Goal: Task Accomplishment & Management: Manage account settings

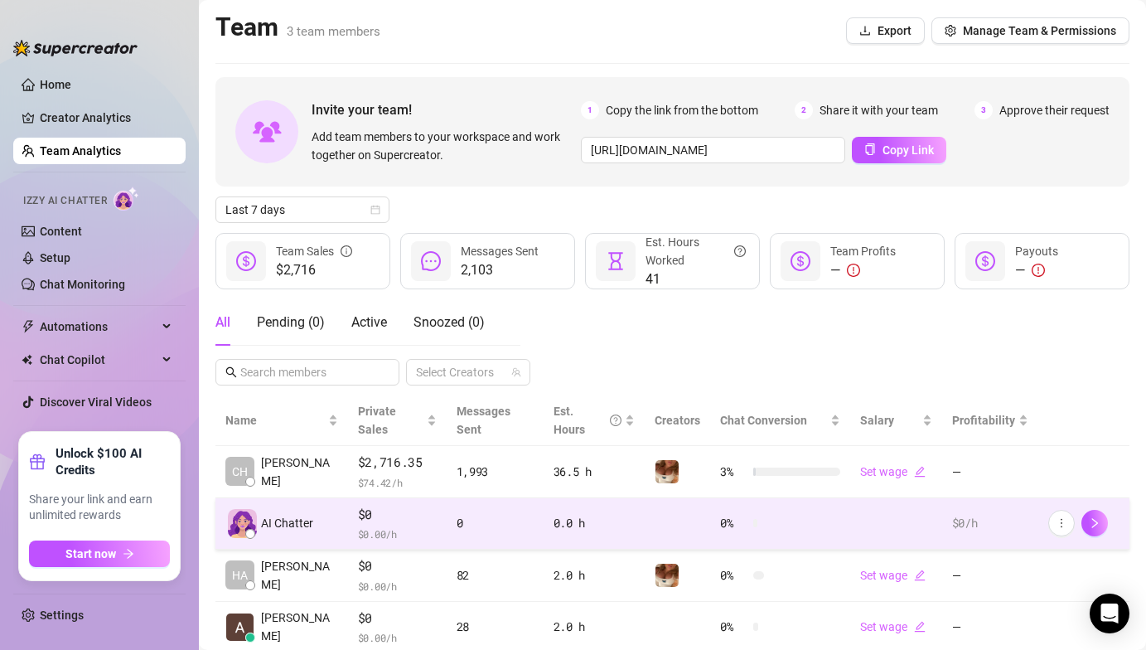
click at [361, 525] on span "$ 0.00 /h" at bounding box center [397, 533] width 79 height 17
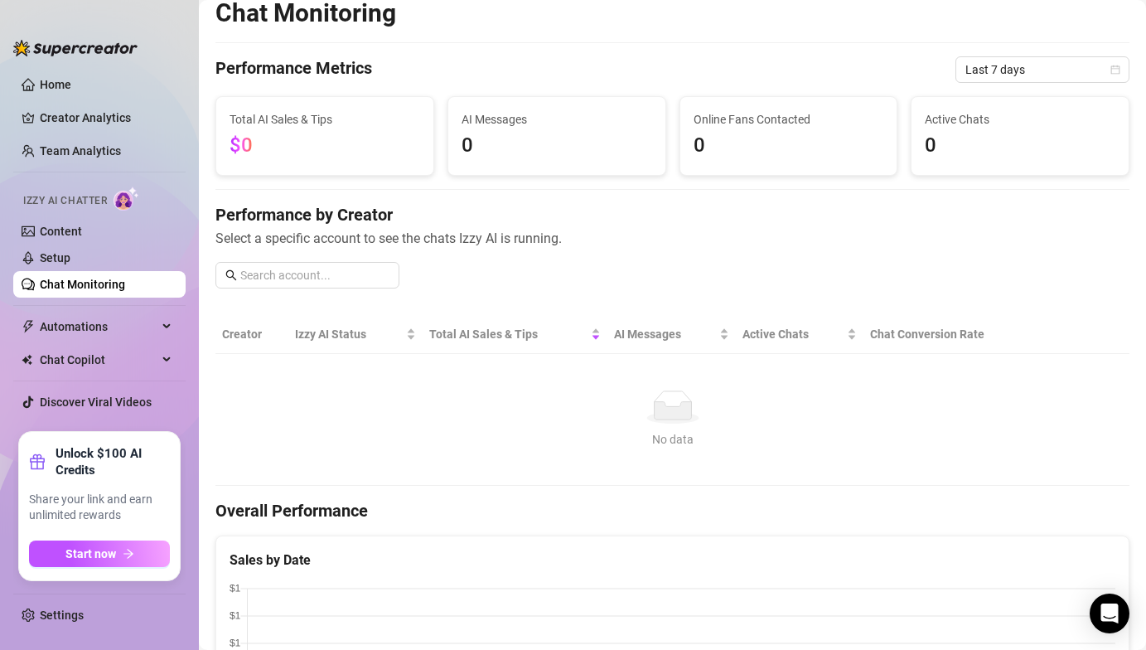
scroll to position [19, 0]
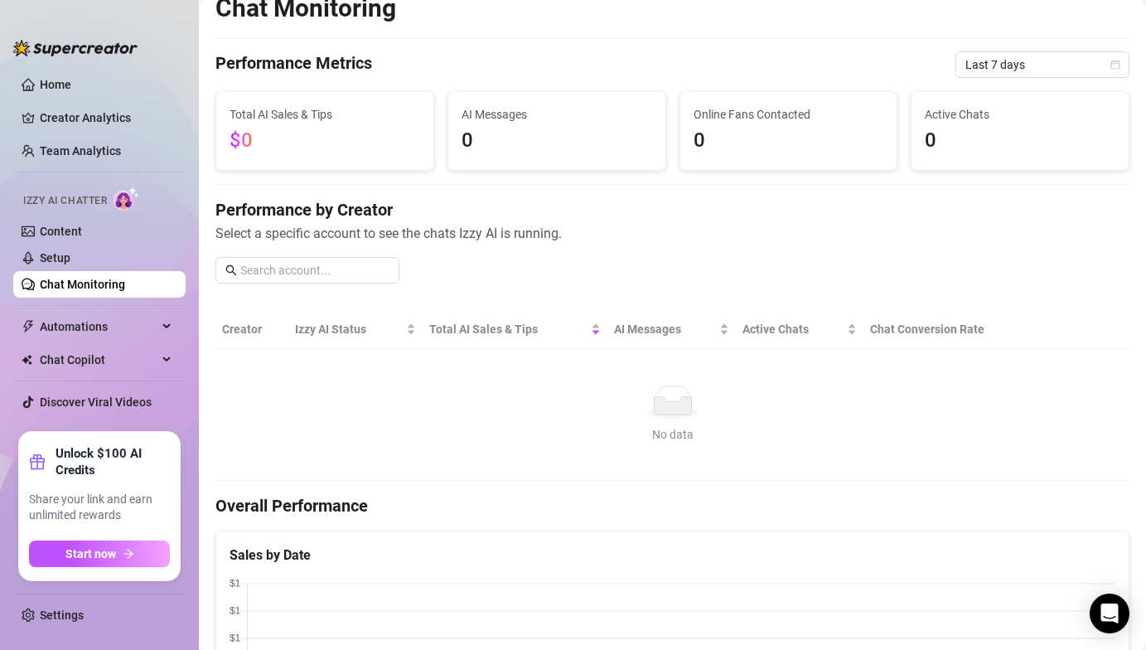
click at [128, 197] on img at bounding box center [127, 198] width 26 height 24
click at [93, 291] on link "Chat Monitoring" at bounding box center [82, 284] width 85 height 13
click at [85, 362] on span "Chat Copilot" at bounding box center [99, 359] width 118 height 27
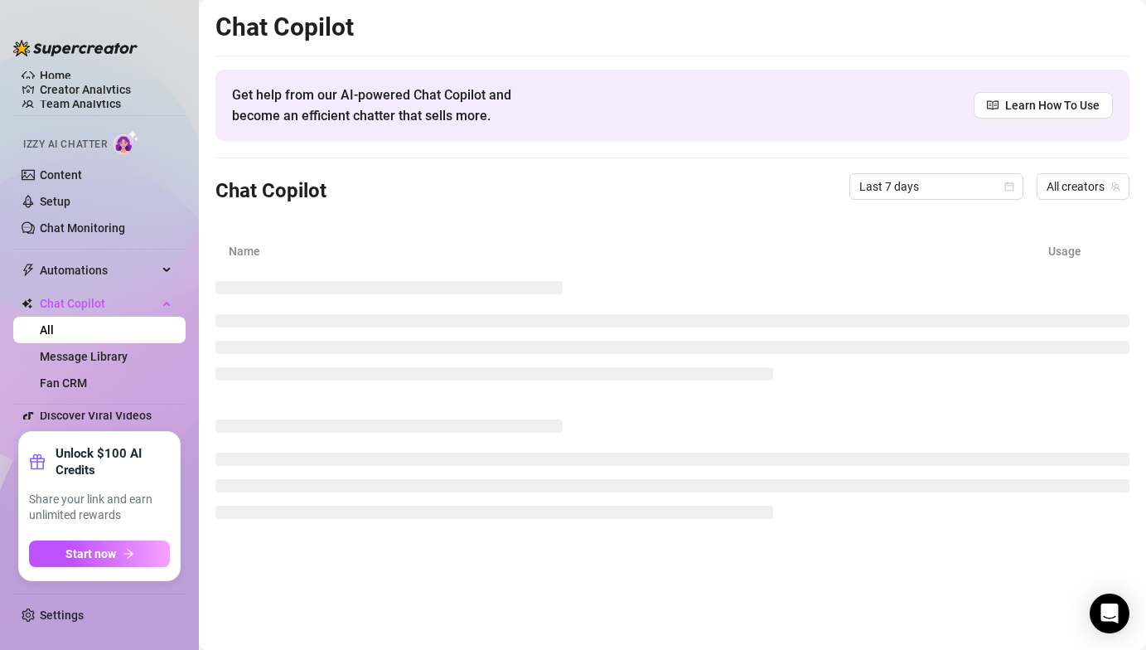
click at [130, 138] on img at bounding box center [127, 142] width 26 height 24
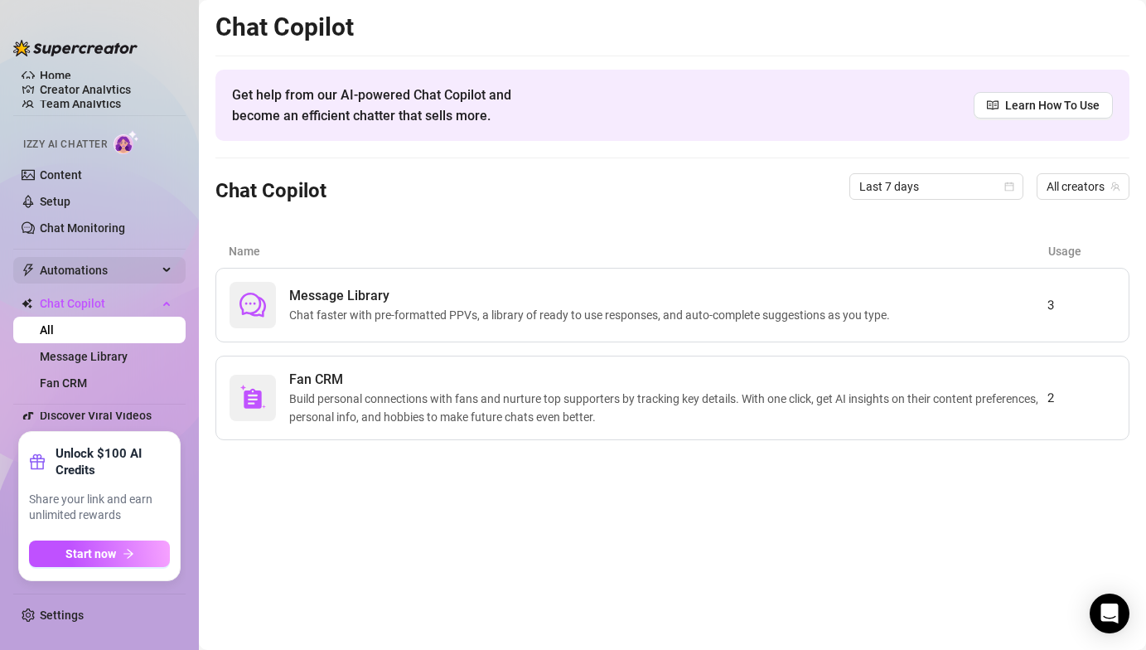
click at [124, 263] on span "Automations" at bounding box center [99, 270] width 118 height 27
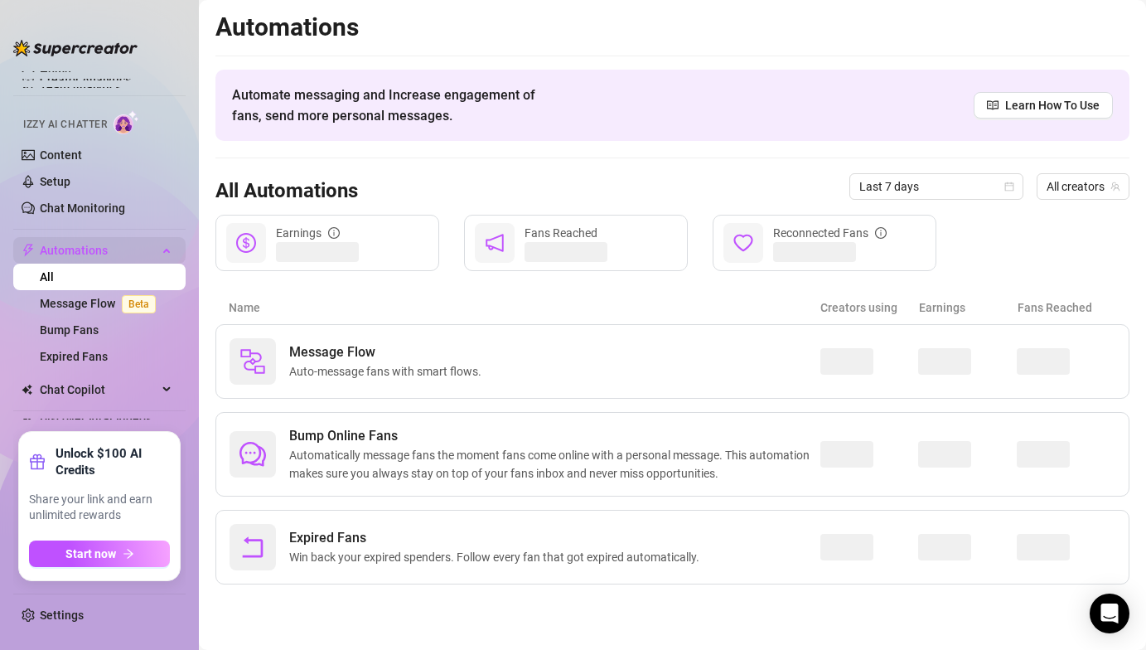
click at [125, 239] on span "Automations" at bounding box center [99, 250] width 118 height 27
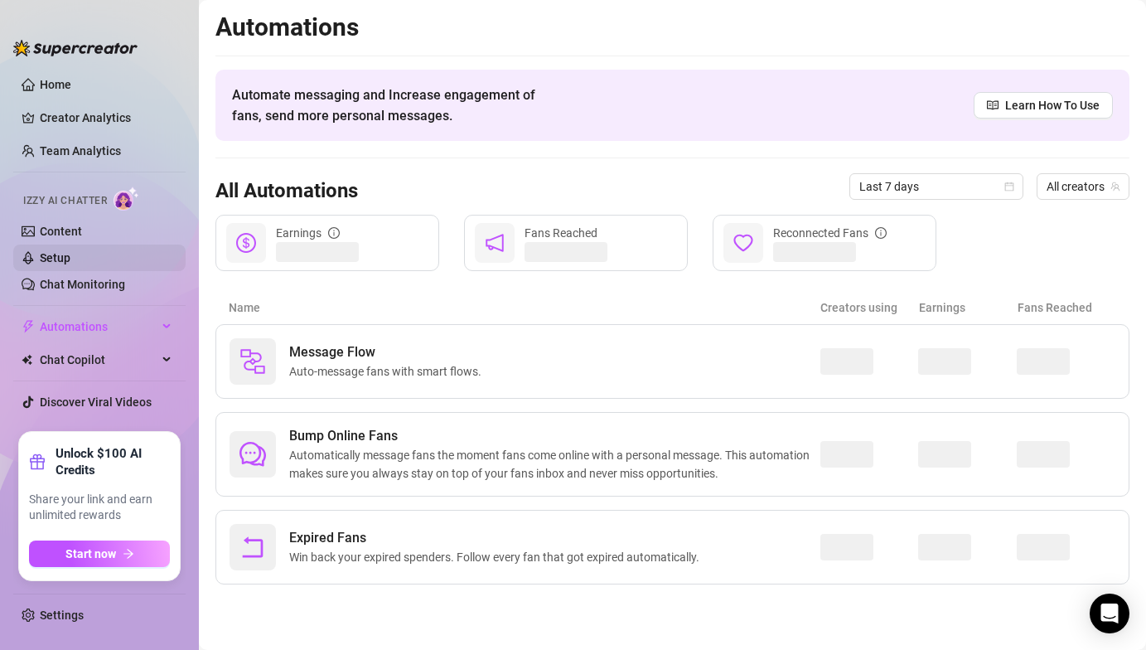
click at [70, 257] on link "Setup" at bounding box center [55, 257] width 31 height 13
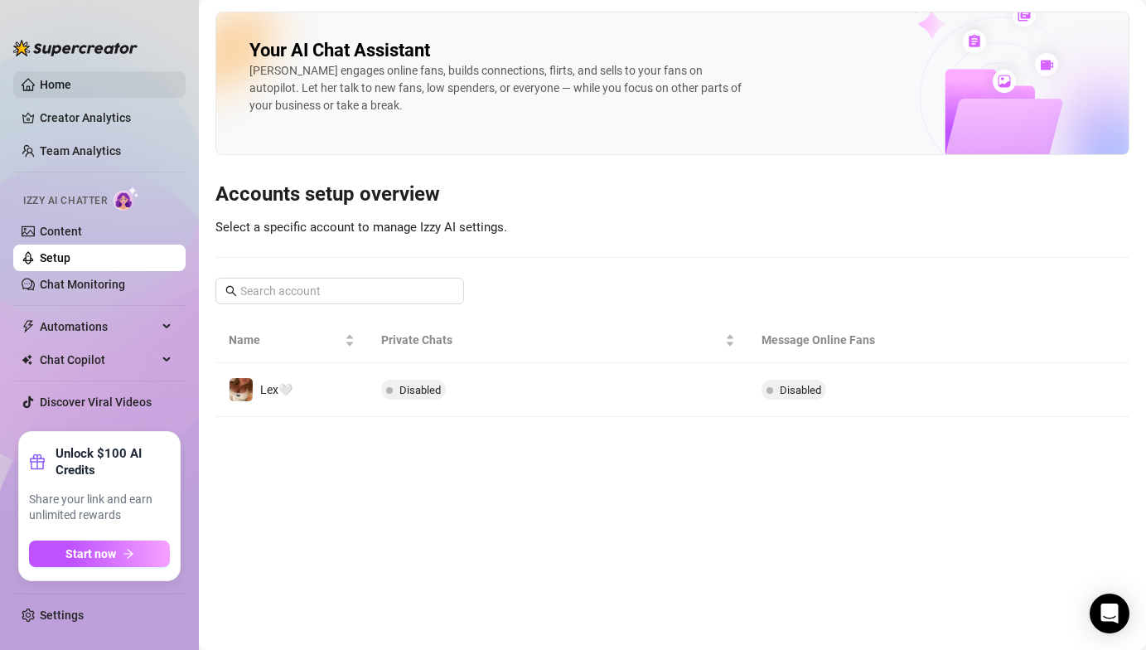
click at [71, 78] on link "Home" at bounding box center [55, 84] width 31 height 13
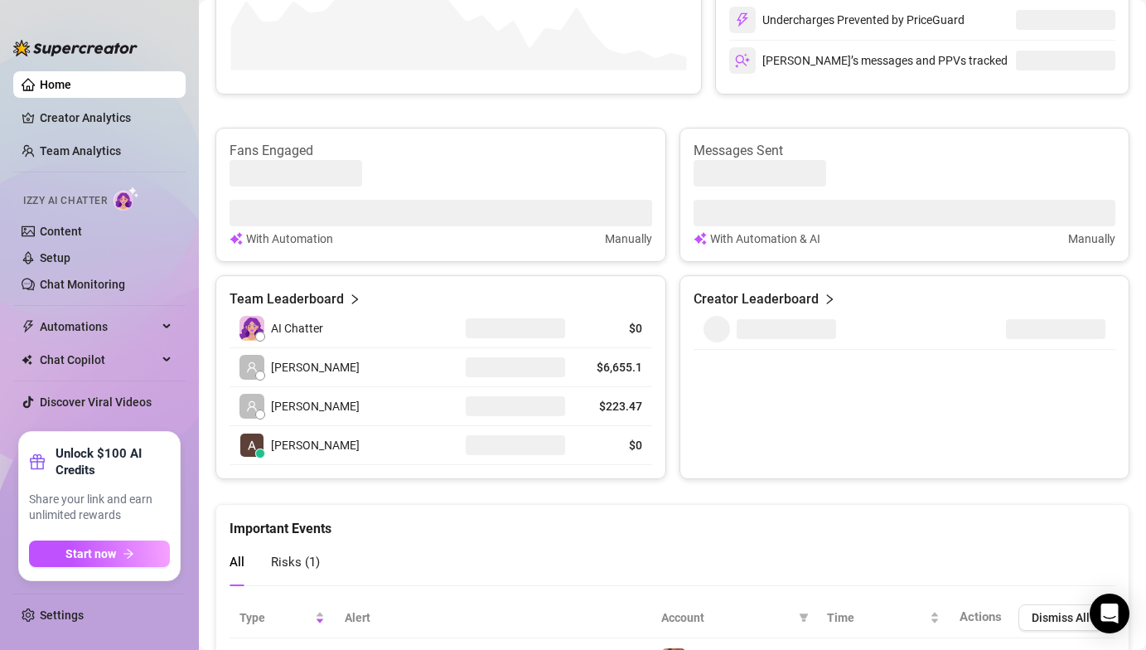
scroll to position [668, 0]
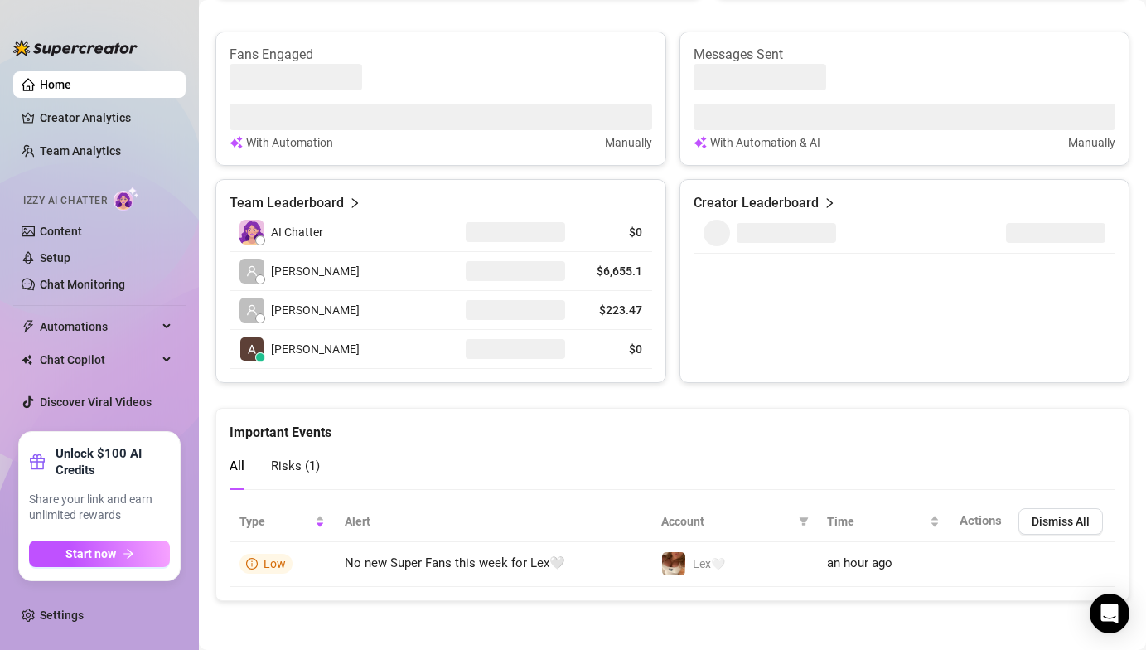
click at [124, 196] on img at bounding box center [127, 198] width 26 height 24
click at [62, 235] on link "Content" at bounding box center [61, 231] width 42 height 13
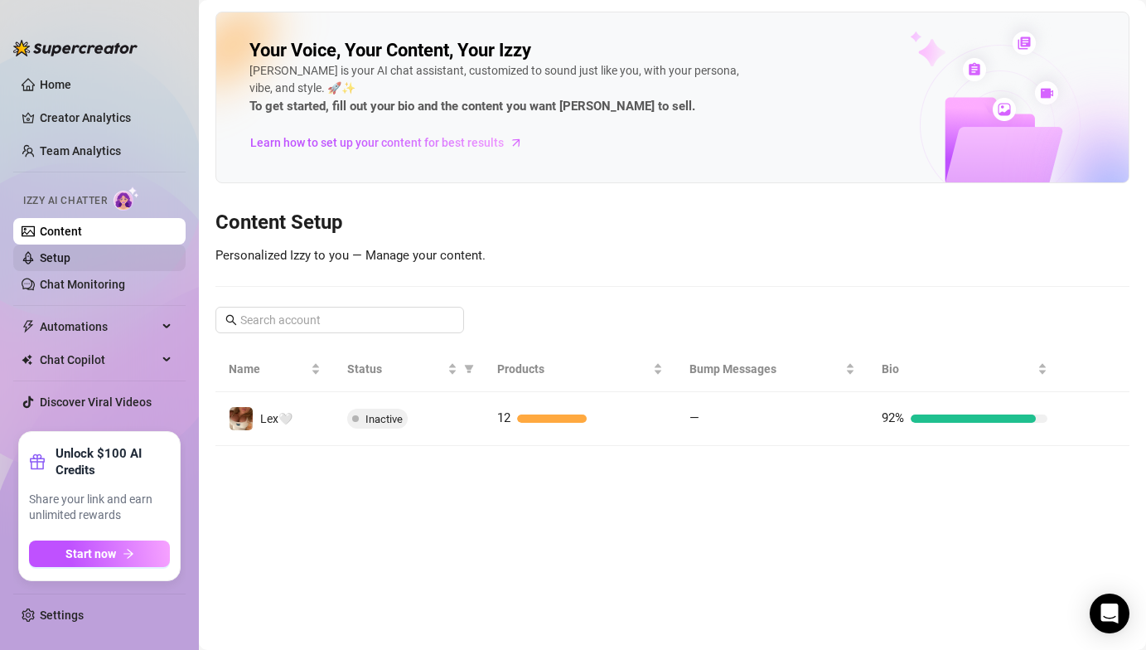
click at [66, 264] on link "Setup" at bounding box center [55, 257] width 31 height 13
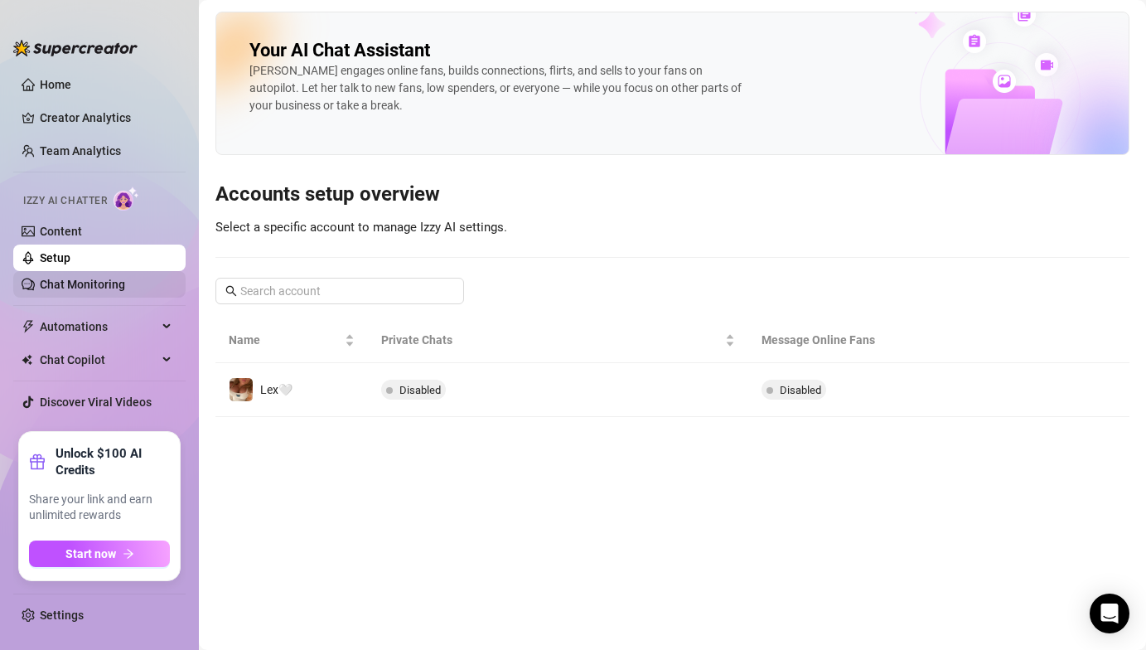
click at [77, 279] on link "Chat Monitoring" at bounding box center [82, 284] width 85 height 13
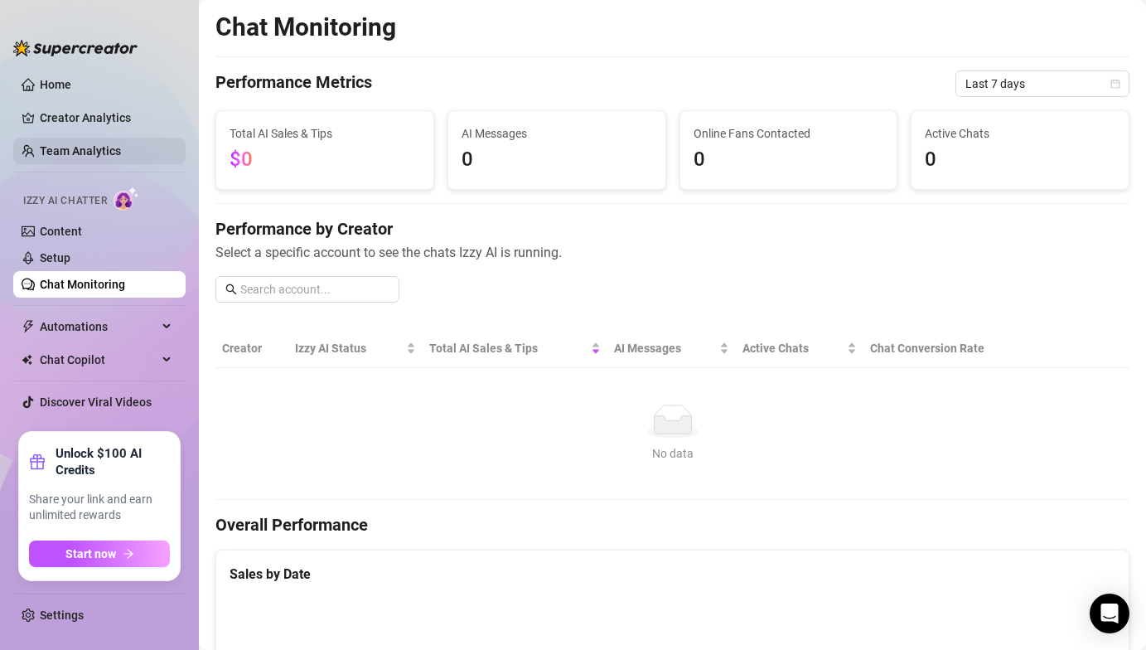
click at [94, 151] on link "Team Analytics" at bounding box center [80, 150] width 81 height 13
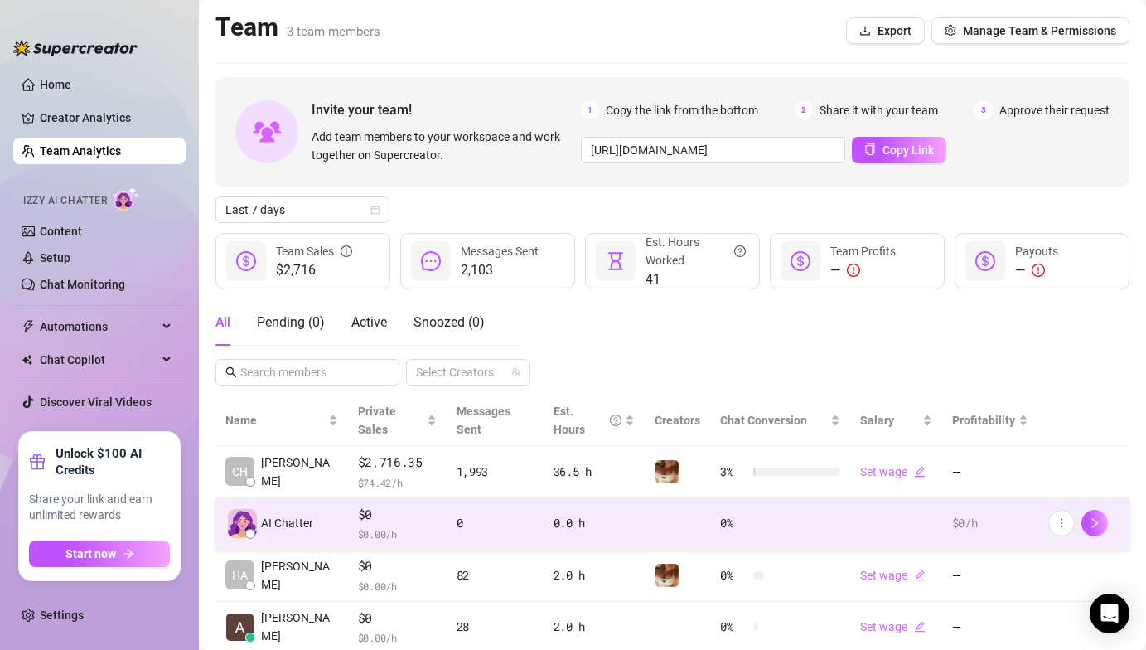
click at [305, 514] on span "AI Chatter" at bounding box center [287, 523] width 52 height 18
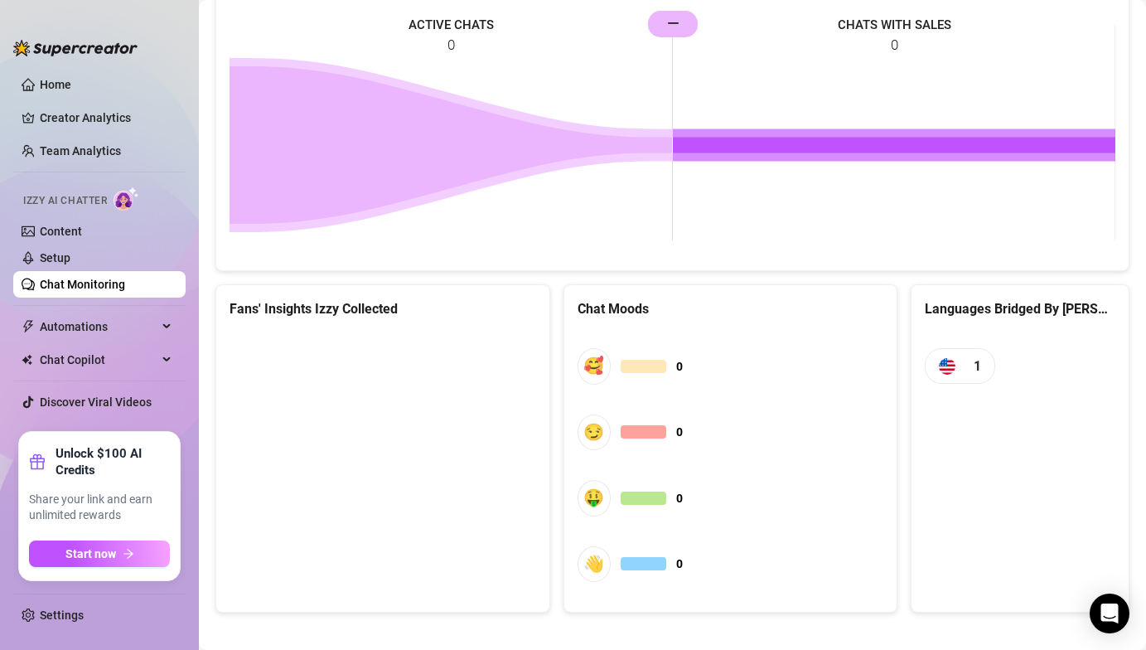
scroll to position [834, 0]
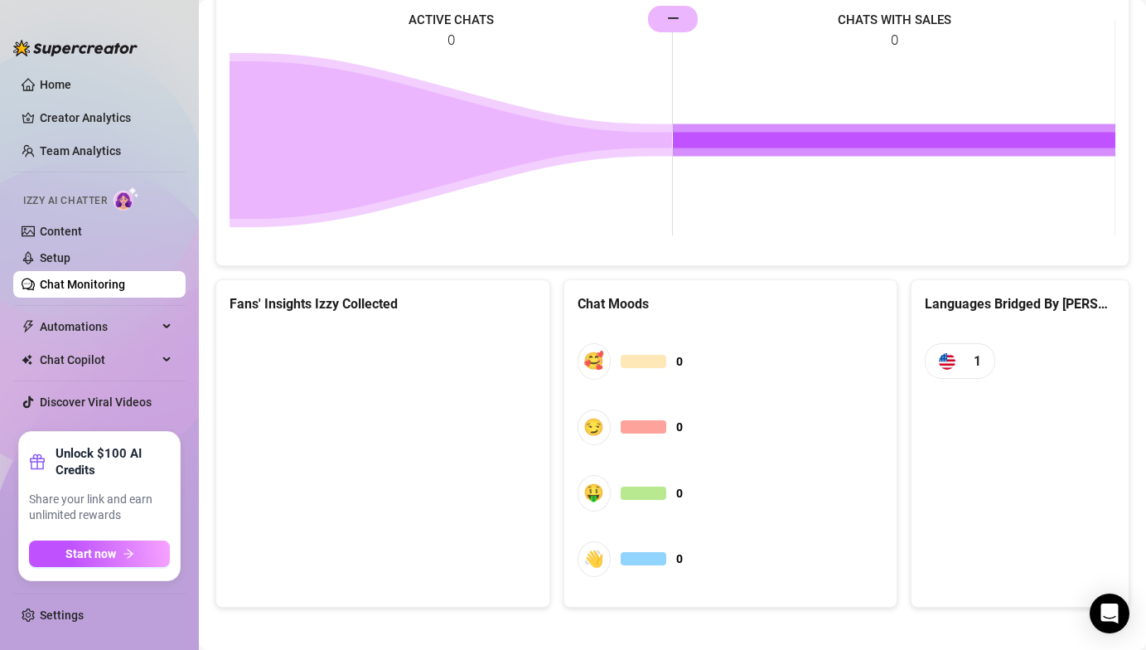
click at [624, 372] on span "🥰 0" at bounding box center [731, 361] width 307 height 36
click at [80, 130] on link "Creator Analytics" at bounding box center [106, 117] width 133 height 27
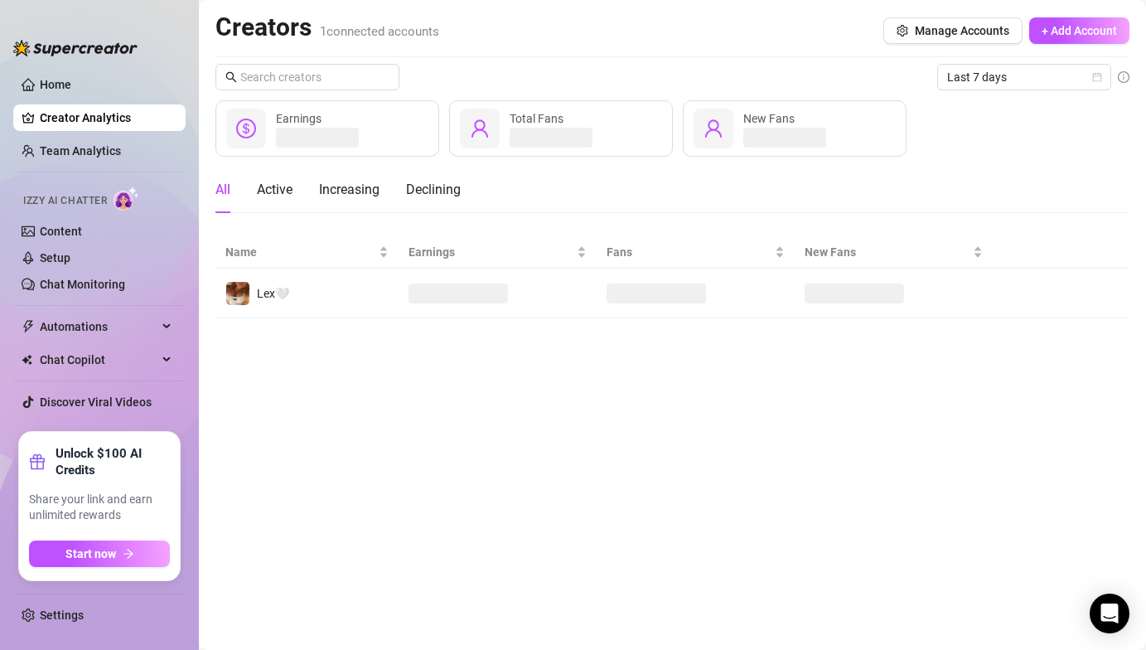
click at [46, 201] on span "Izzy AI Chatter" at bounding box center [65, 201] width 84 height 16
click at [128, 196] on img at bounding box center [127, 198] width 26 height 24
click at [67, 238] on link "Content" at bounding box center [61, 231] width 42 height 13
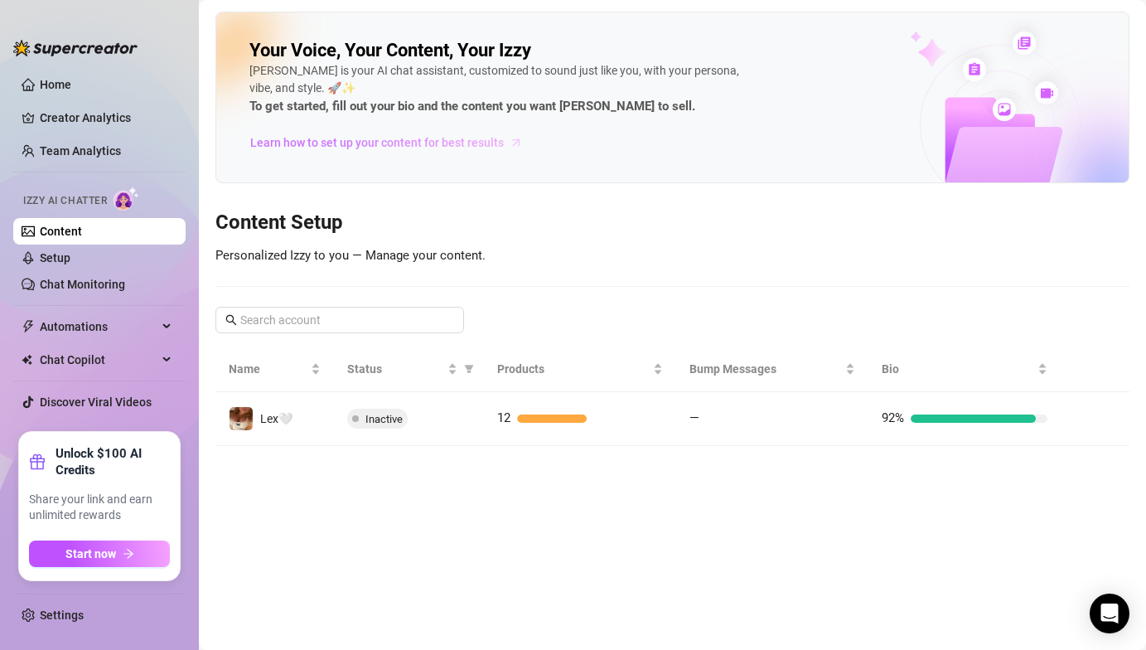
click at [413, 138] on span "Learn how to set up your content for best results" at bounding box center [377, 142] width 254 height 18
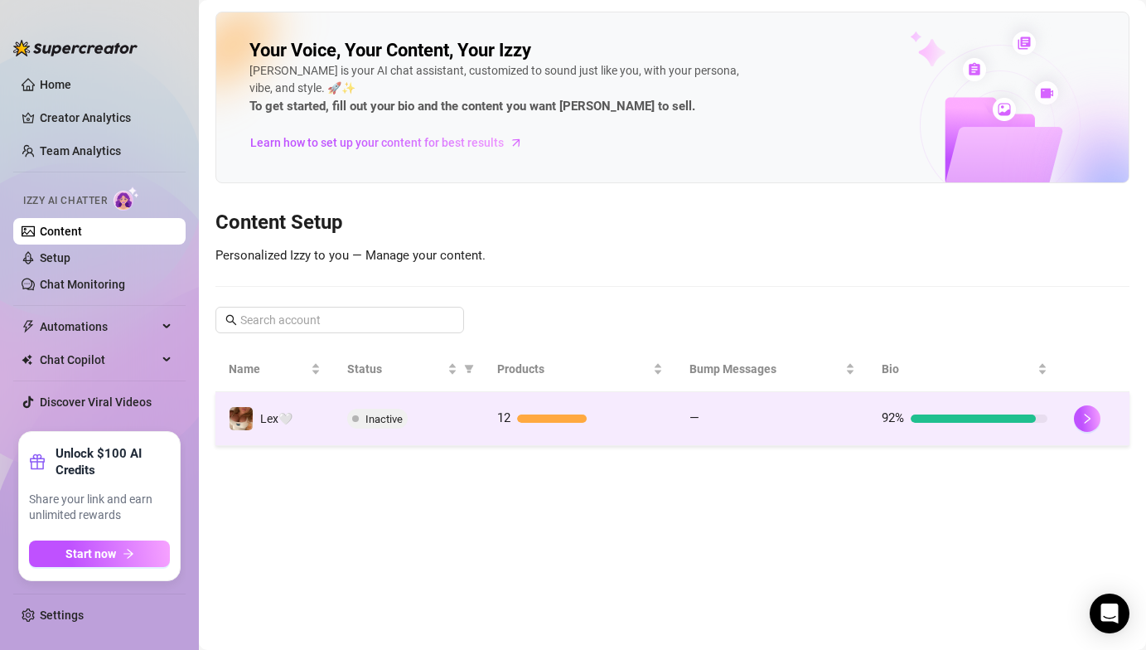
click at [426, 421] on div "Inactive" at bounding box center [408, 419] width 123 height 20
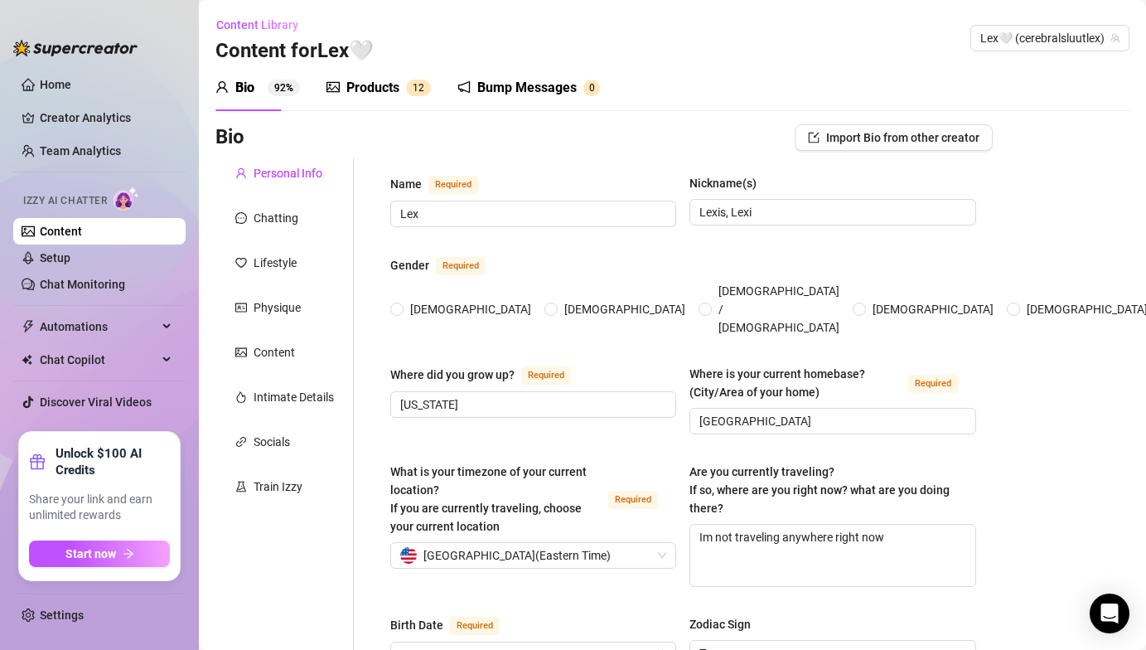
radio input "true"
type input "[DATE]"
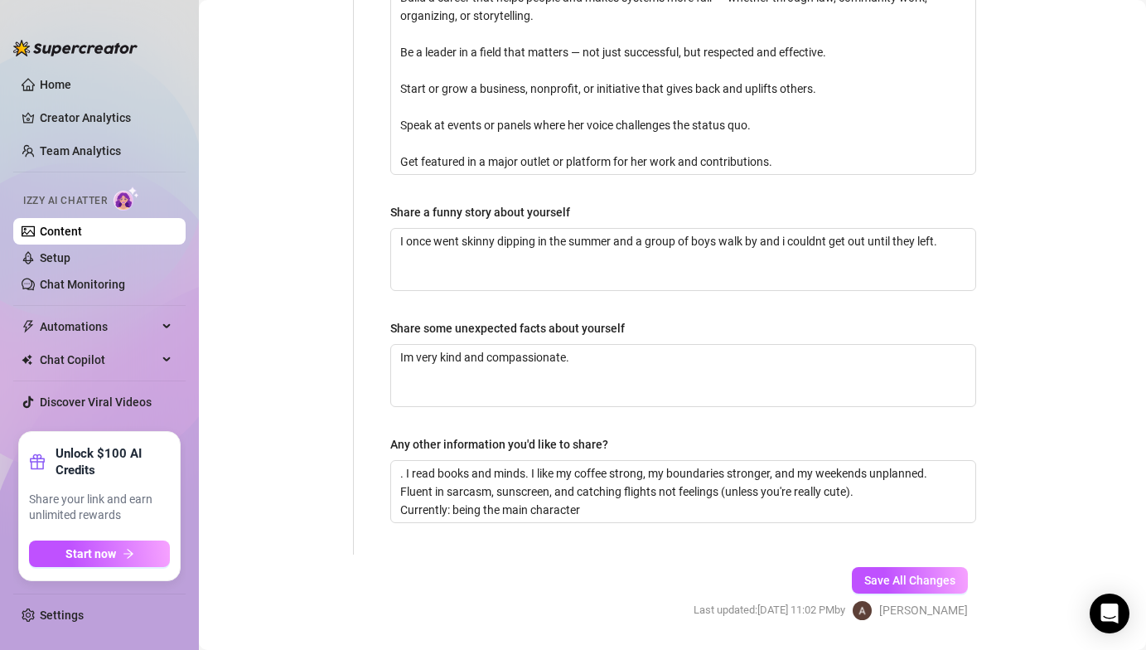
scroll to position [1201, 0]
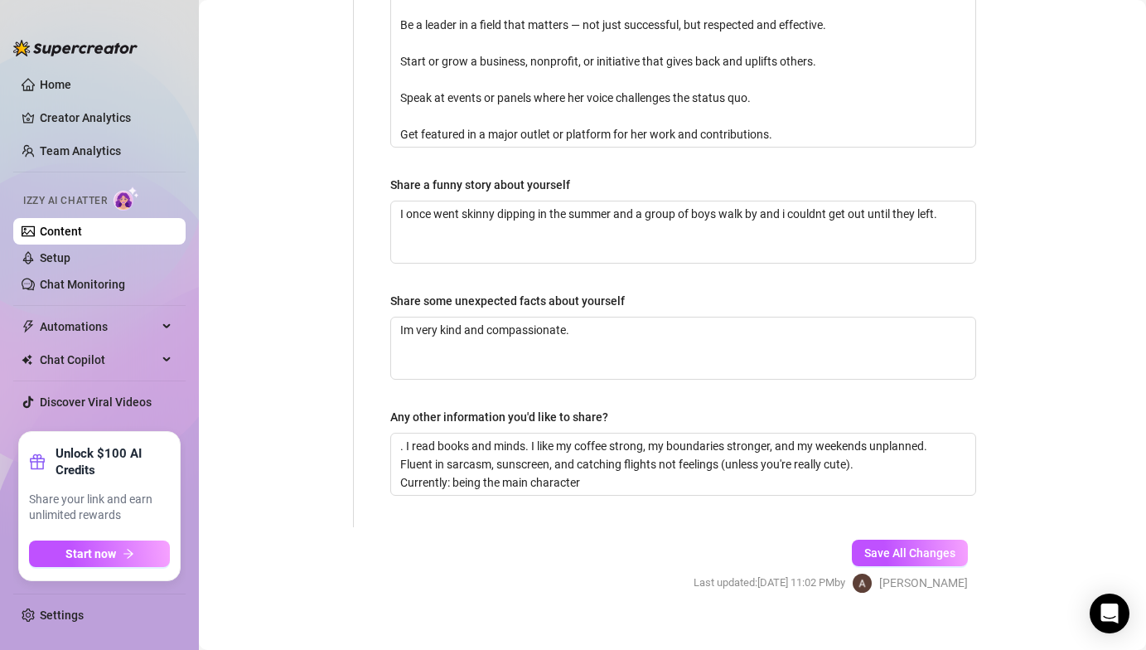
click at [897, 527] on div "Save All Changes Last updated: [DATE] 11:02 PM by [PERSON_NAME]" at bounding box center [831, 566] width 324 height 79
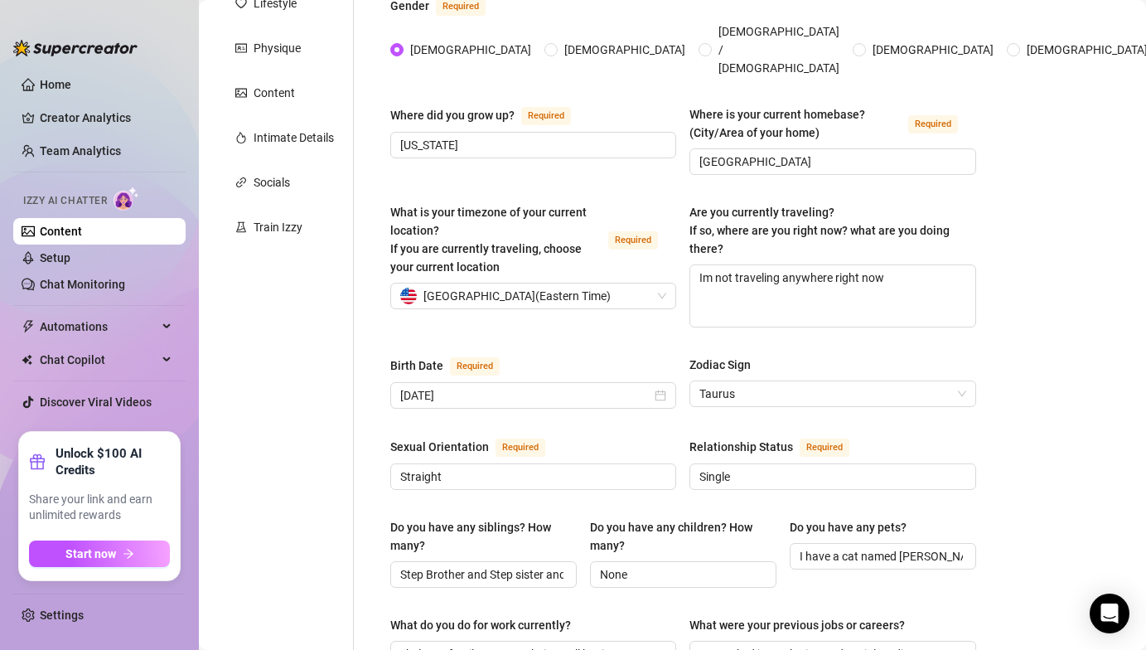
scroll to position [0, 0]
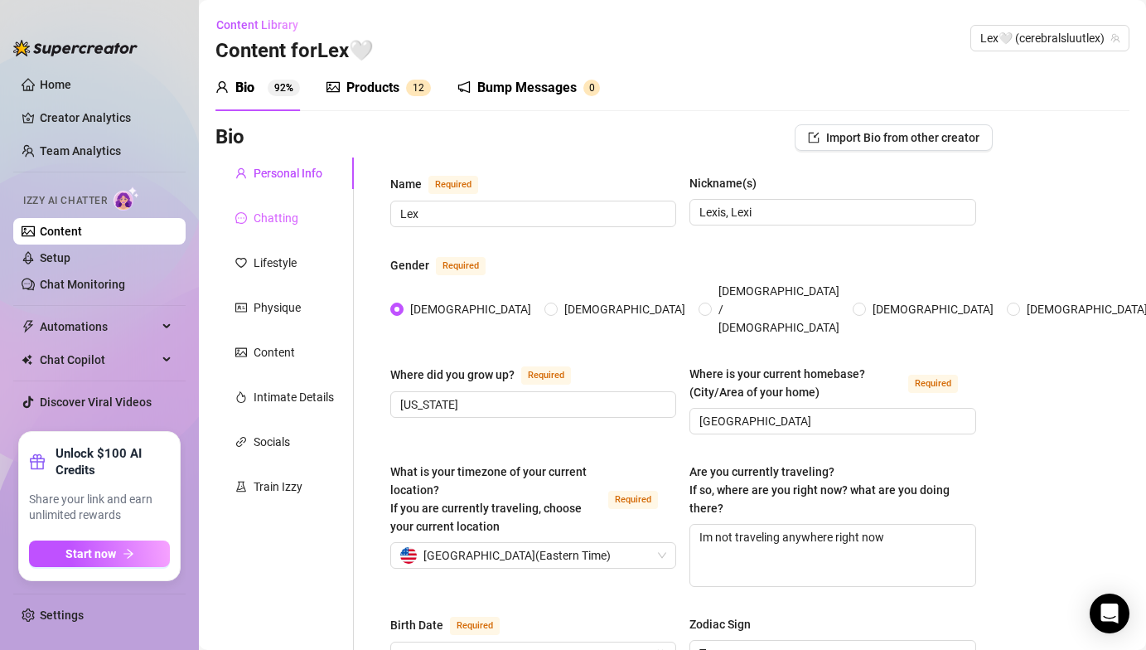
click at [283, 228] on div "Chatting" at bounding box center [284, 217] width 138 height 31
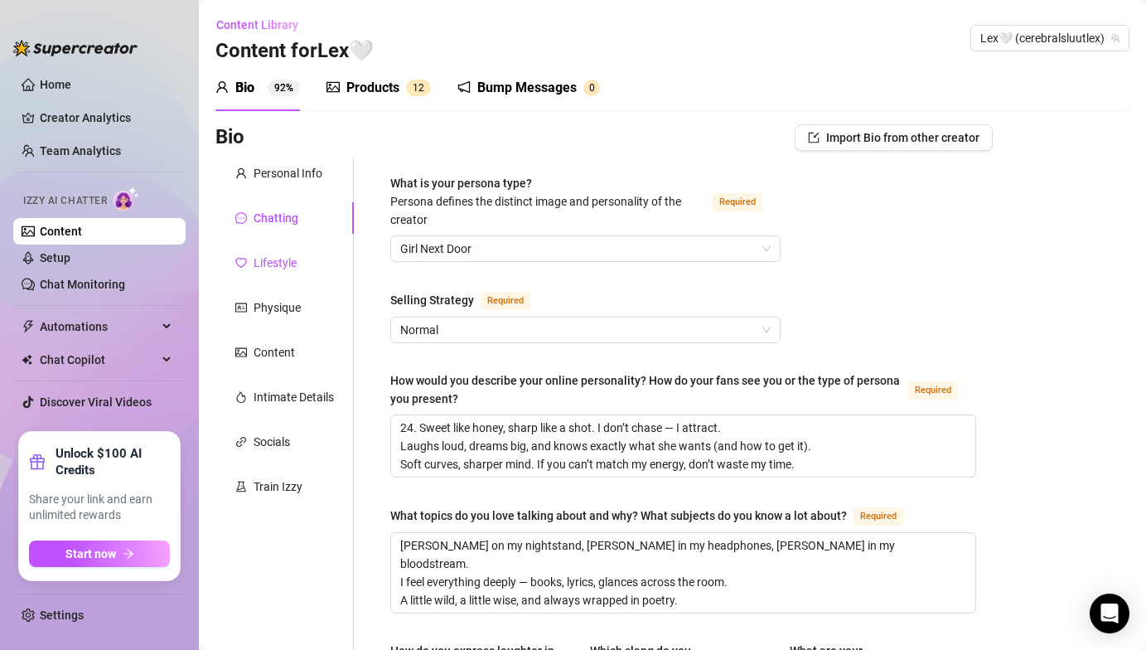
click at [278, 269] on div "Lifestyle" at bounding box center [275, 263] width 43 height 18
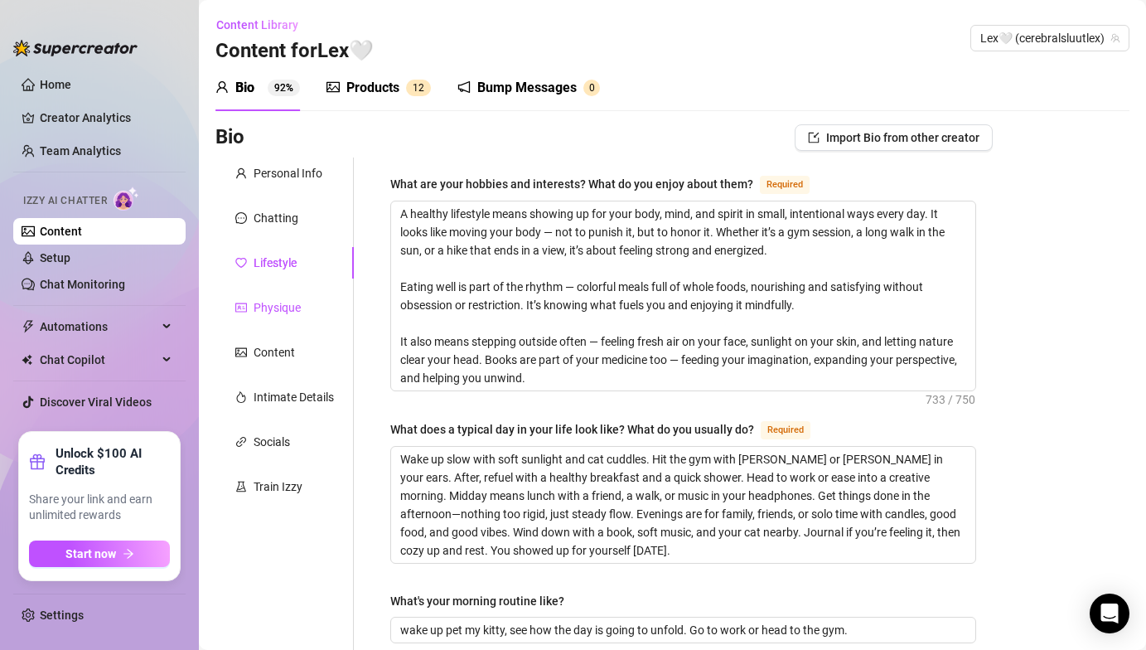
click at [278, 315] on div "Physique" at bounding box center [277, 307] width 47 height 18
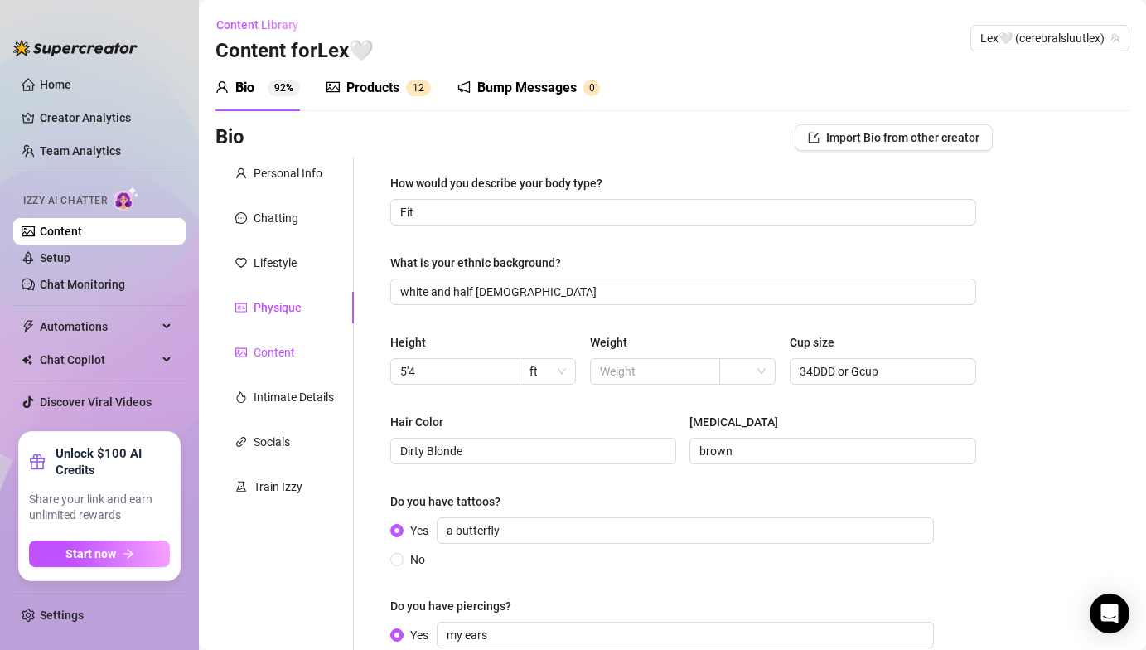
click at [274, 356] on div "Content" at bounding box center [274, 352] width 41 height 18
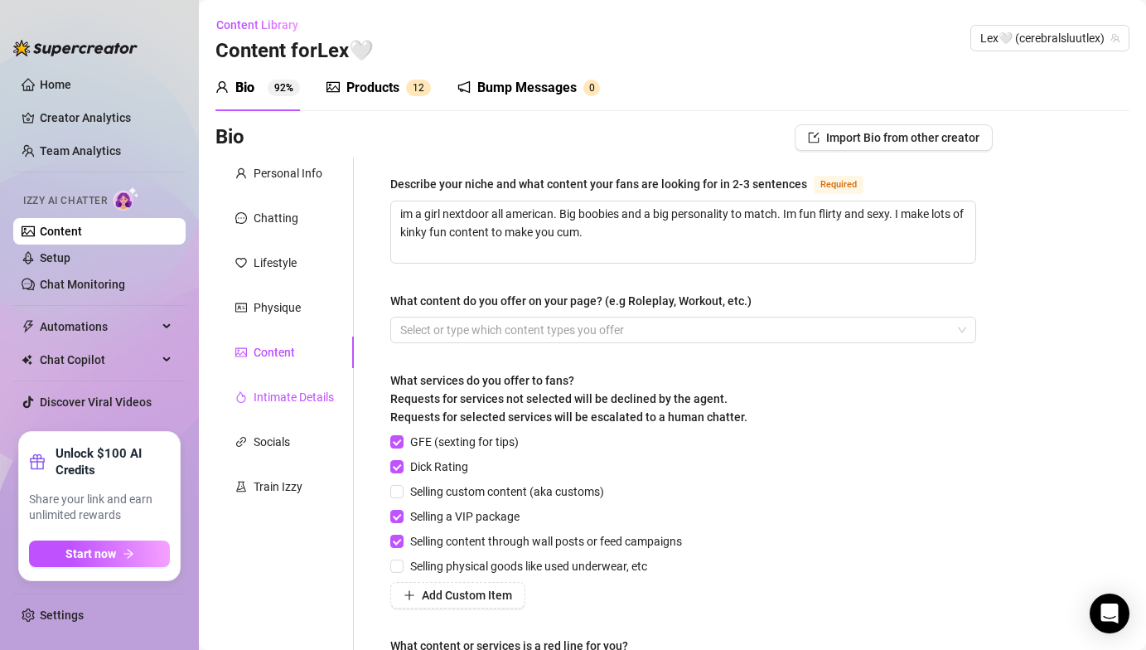
click at [273, 391] on div "Intimate Details" at bounding box center [294, 397] width 80 height 18
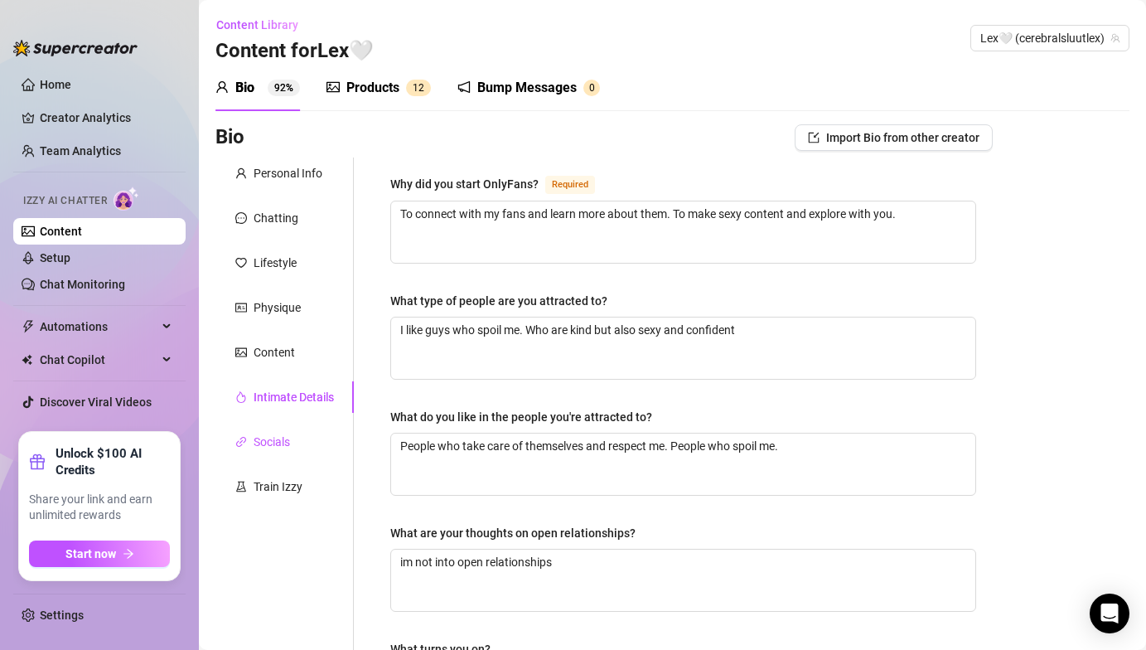
click at [273, 442] on div "Socials" at bounding box center [272, 442] width 36 height 18
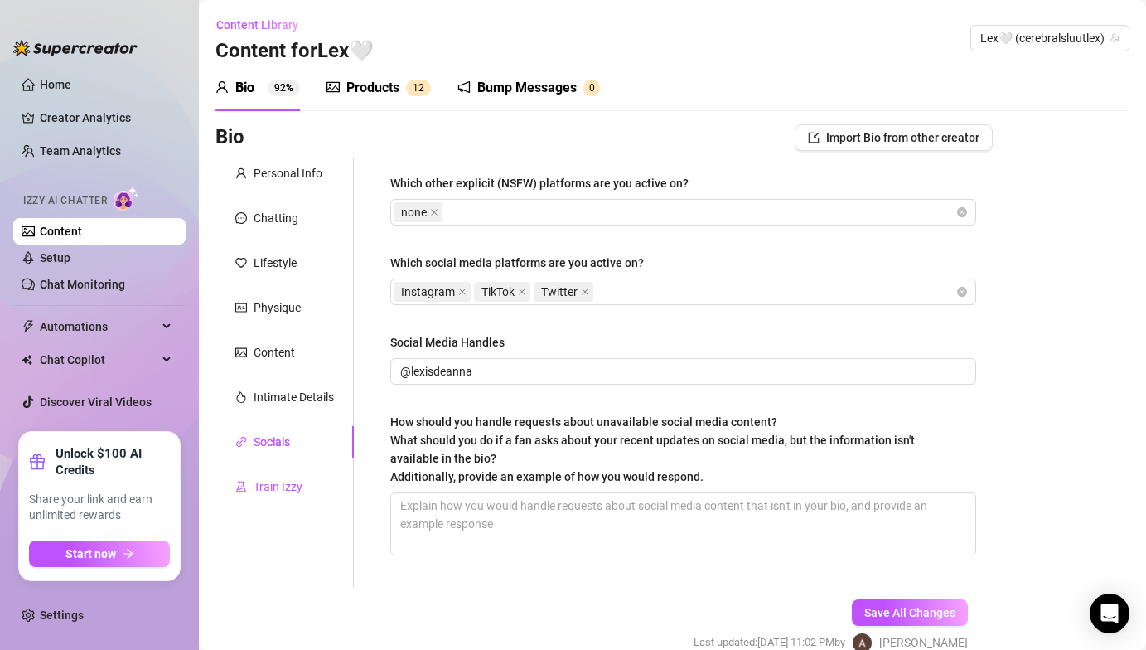
click at [275, 484] on div "Train Izzy" at bounding box center [278, 486] width 49 height 18
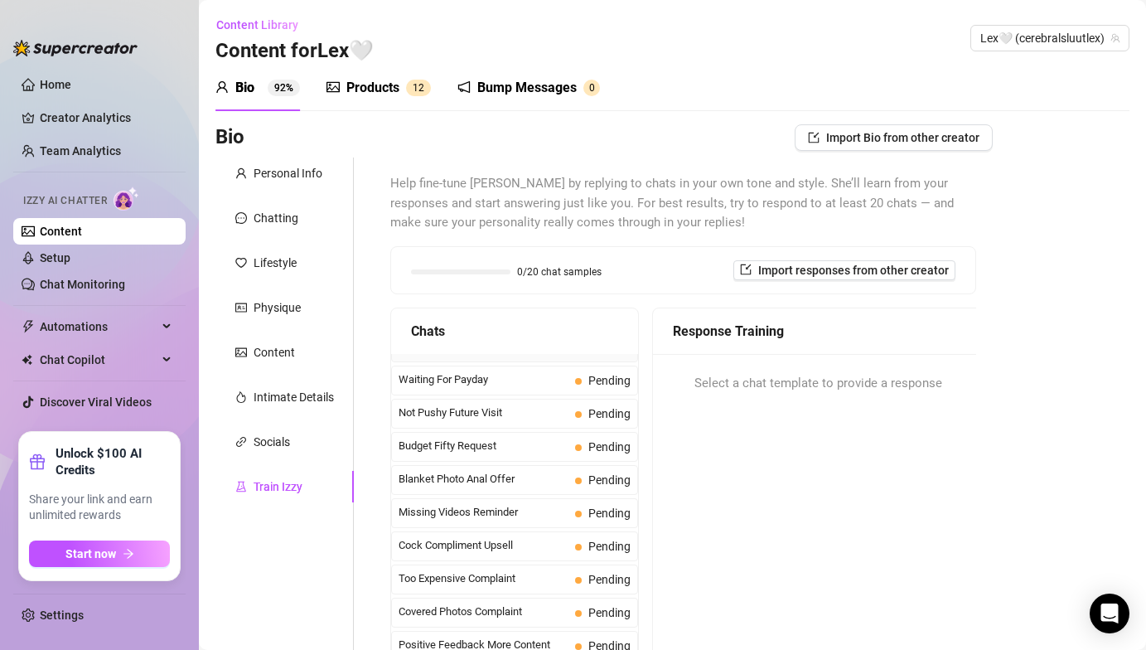
scroll to position [25, 0]
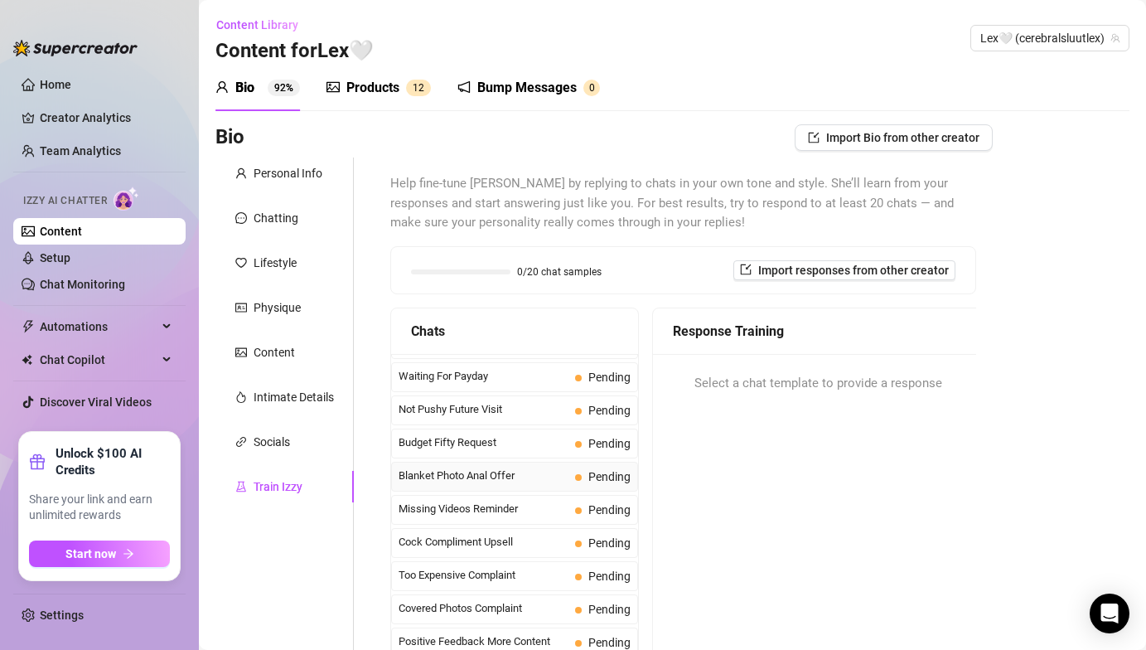
click at [521, 476] on span "Blanket Photo Anal Offer" at bounding box center [484, 475] width 170 height 17
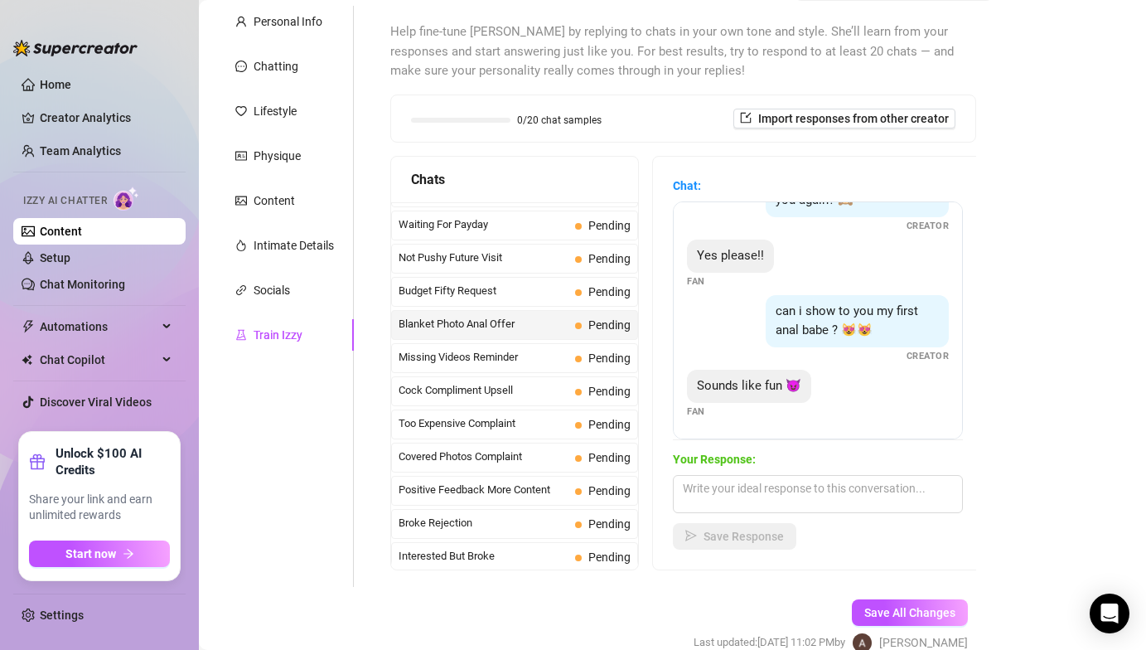
scroll to position [155, 0]
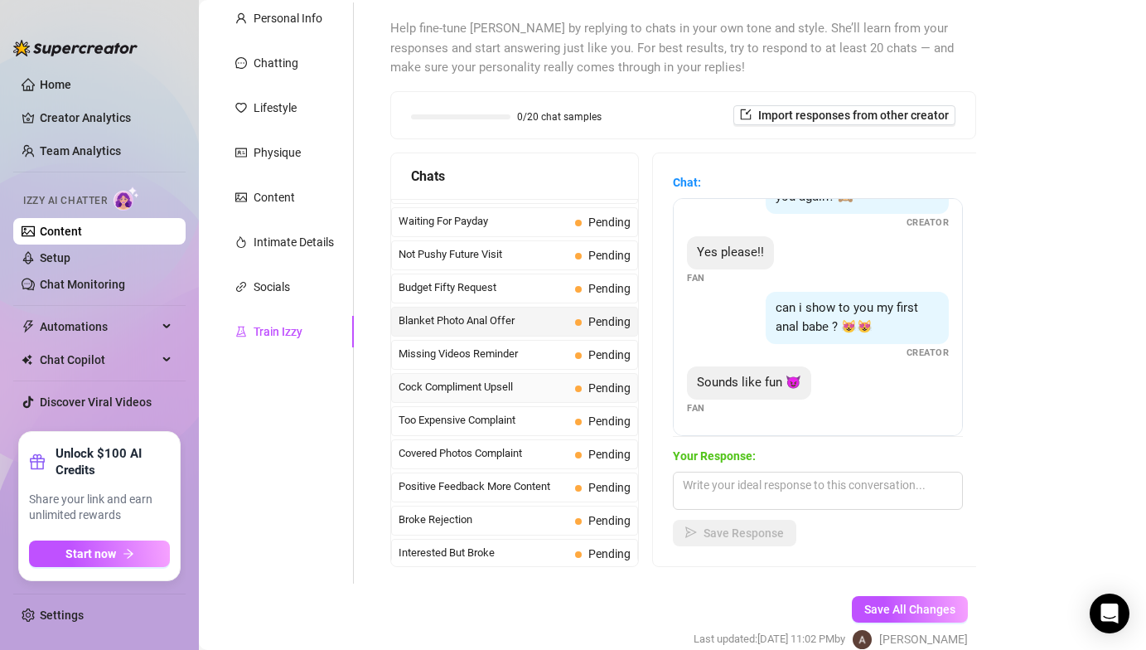
click at [544, 393] on span "Cock Compliment Upsell" at bounding box center [484, 387] width 170 height 17
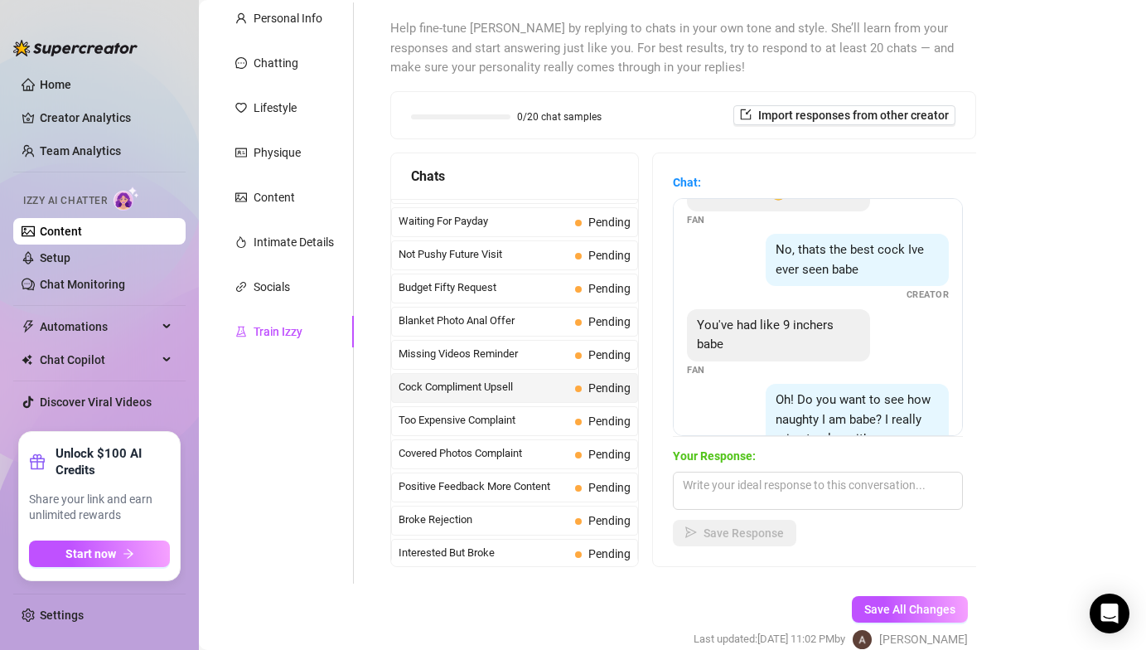
scroll to position [286, 0]
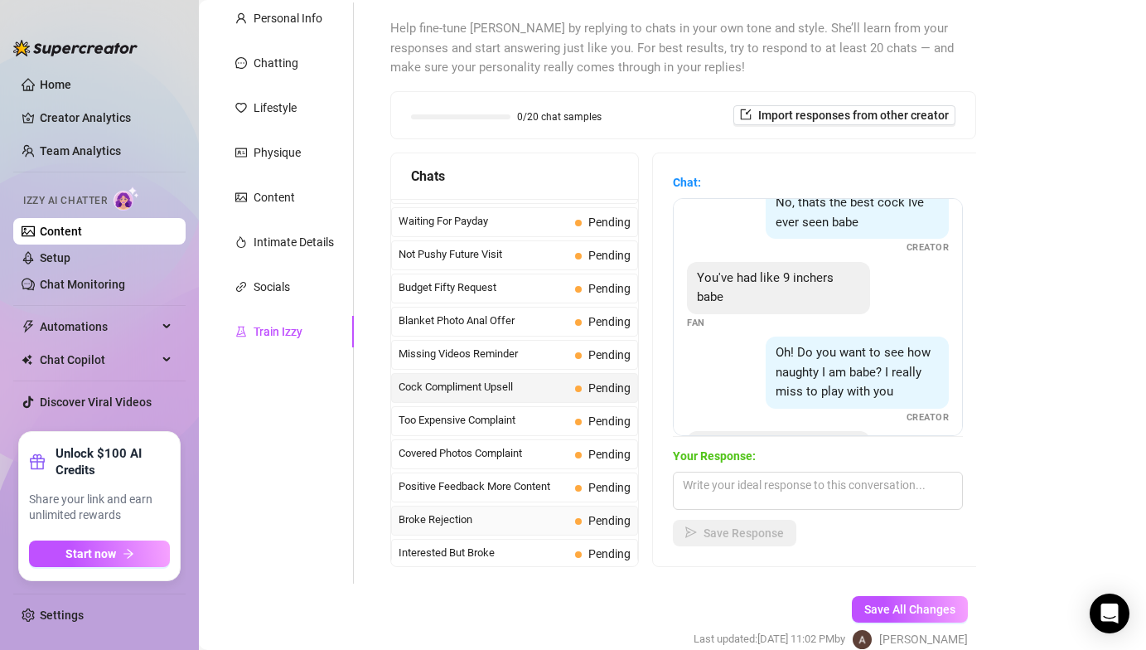
click at [503, 522] on span "Broke Rejection" at bounding box center [484, 519] width 170 height 17
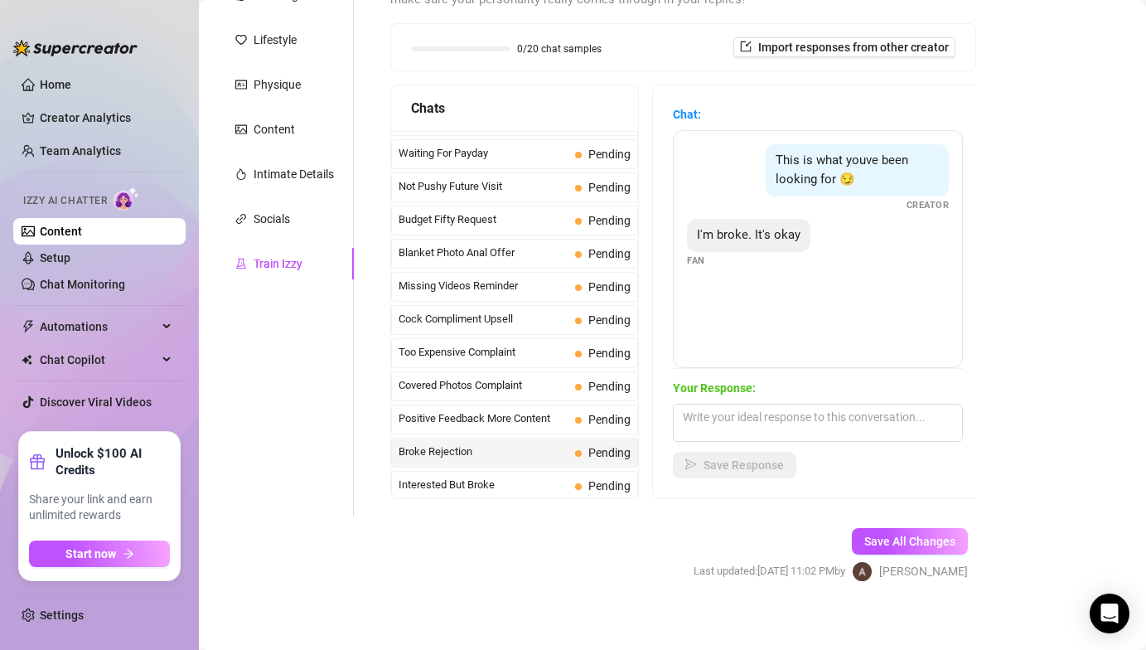
scroll to position [233, 0]
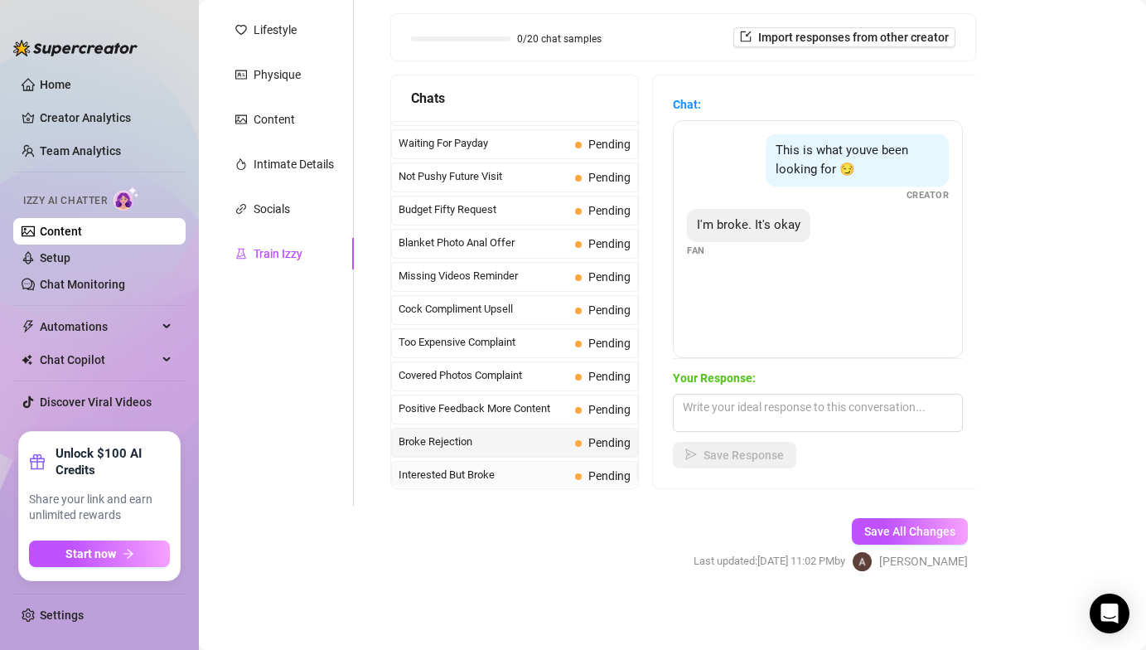
click at [496, 477] on span "Interested But Broke" at bounding box center [484, 475] width 170 height 17
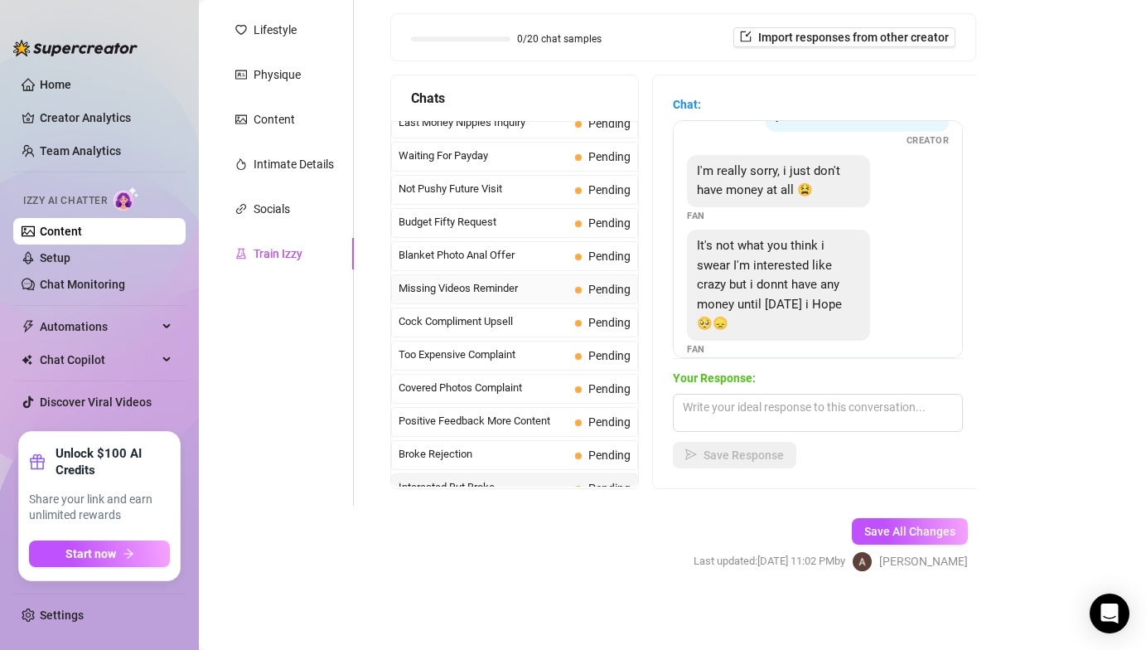
scroll to position [0, 0]
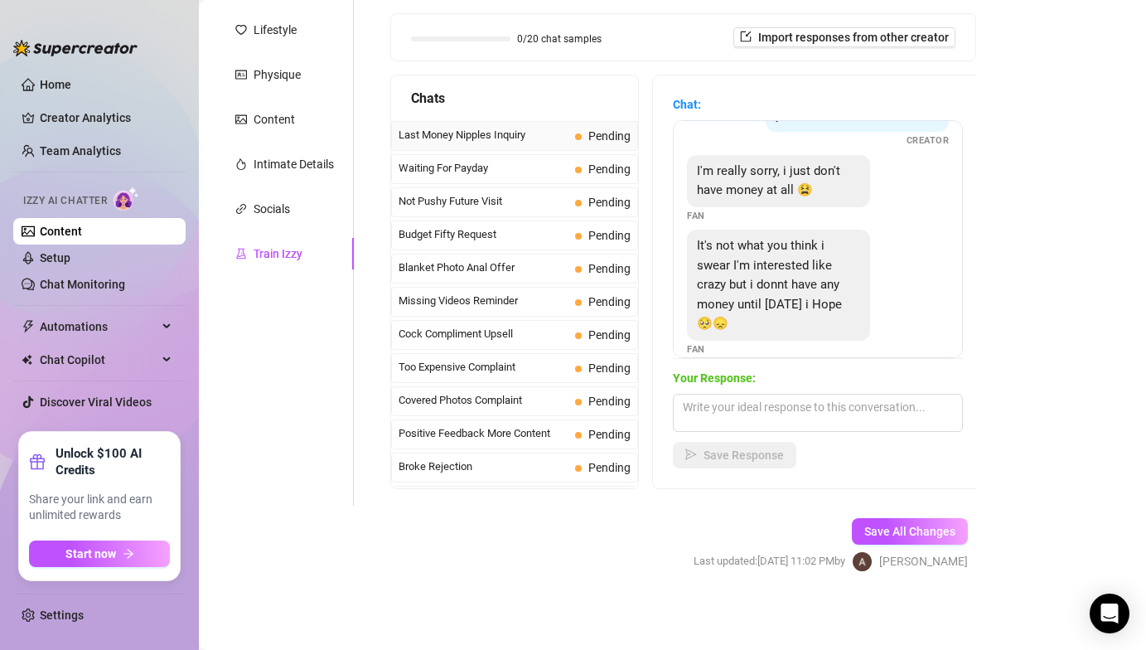
click at [551, 140] on span "Last Money Nipples Inquiry" at bounding box center [484, 135] width 170 height 17
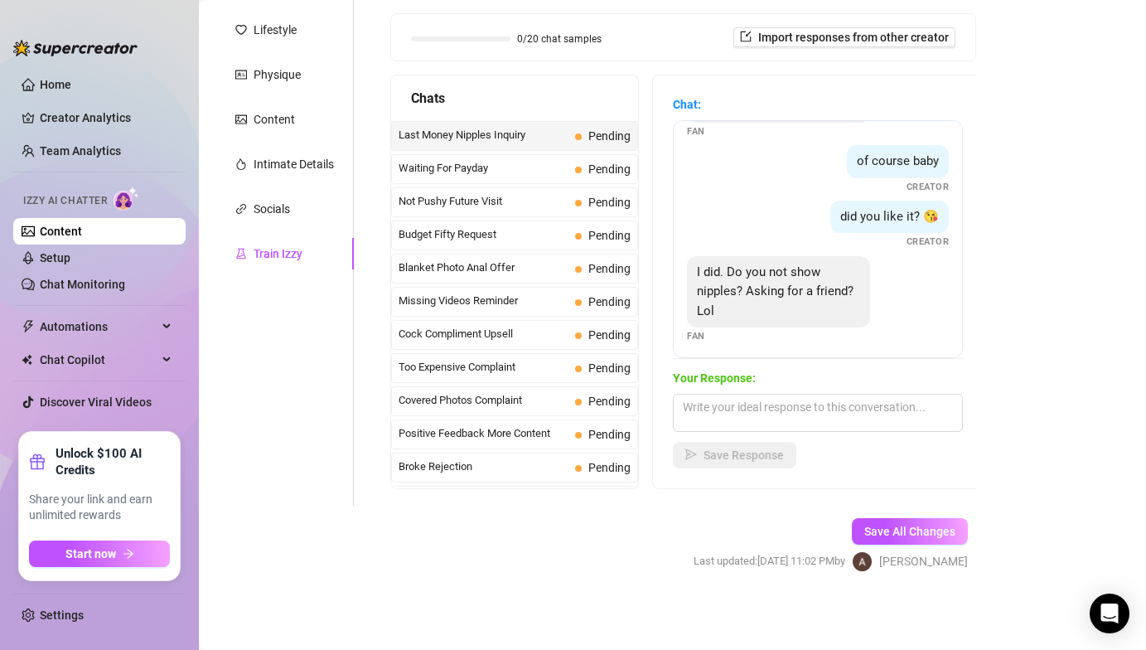
scroll to position [70, 0]
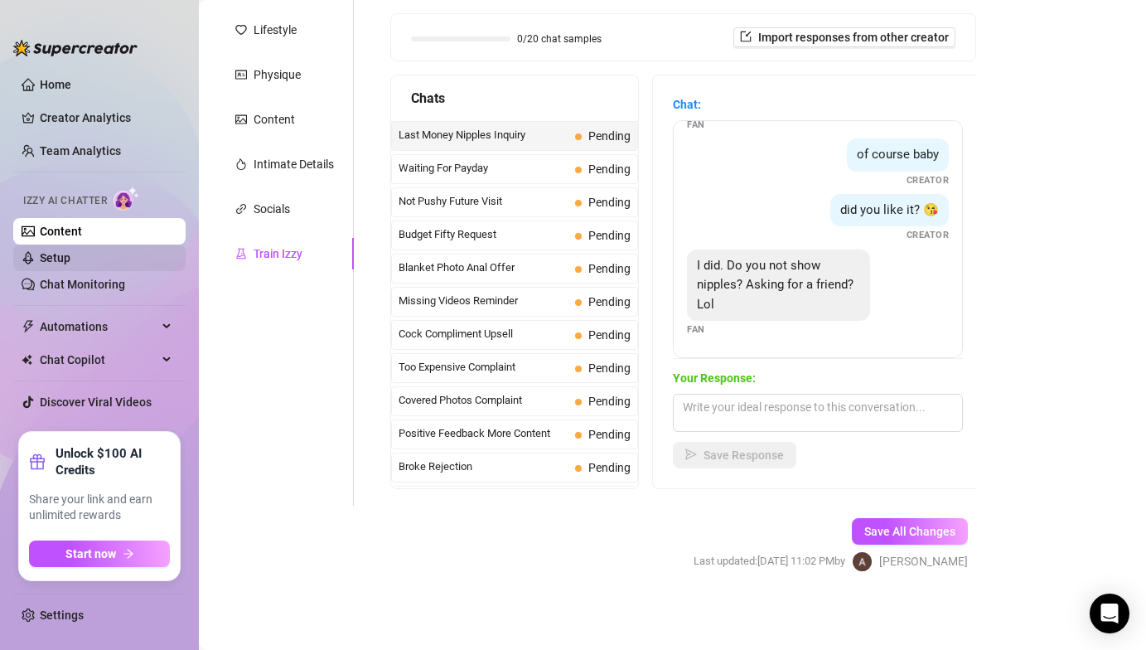
click at [70, 261] on link "Setup" at bounding box center [55, 257] width 31 height 13
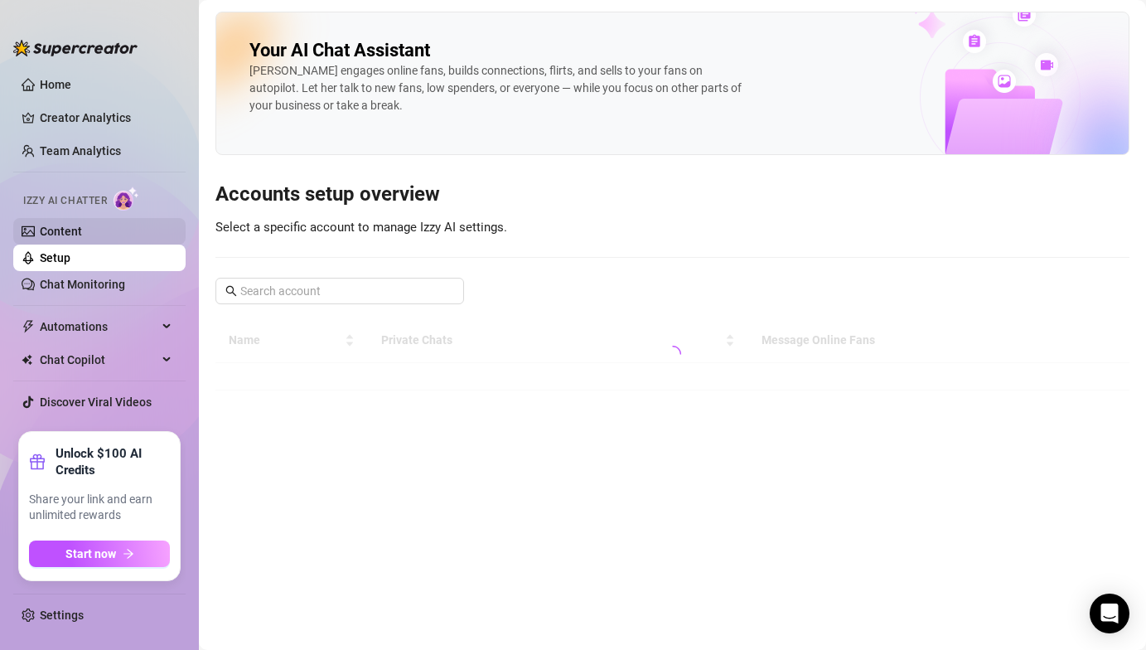
click at [82, 225] on link "Content" at bounding box center [61, 231] width 42 height 13
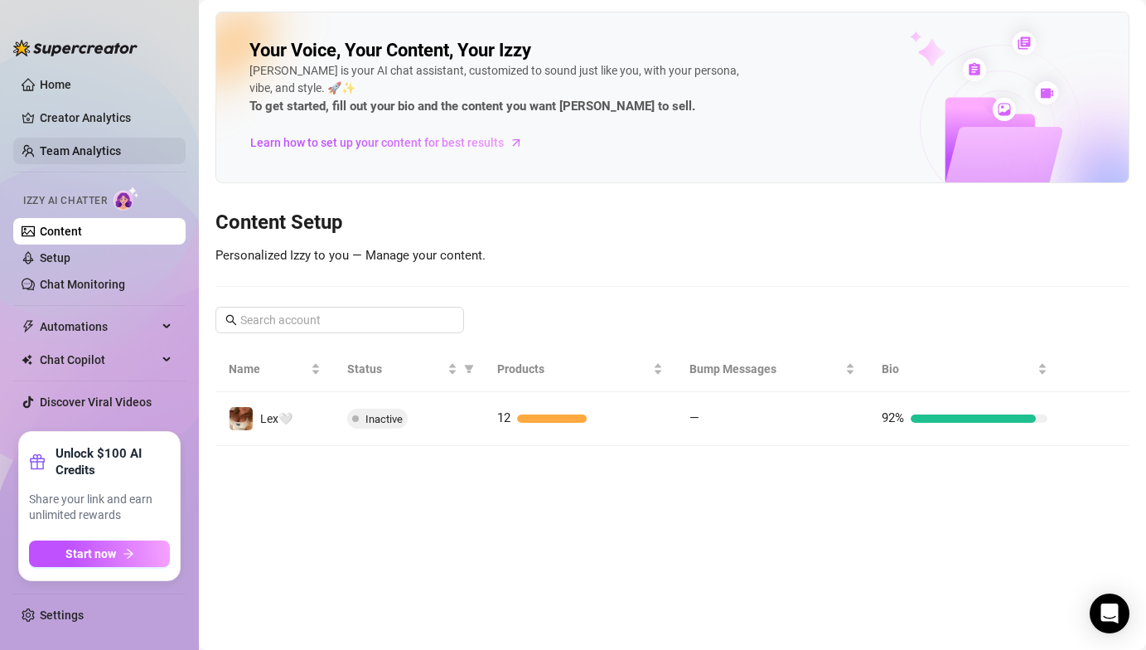
click at [110, 157] on link "Team Analytics" at bounding box center [80, 150] width 81 height 13
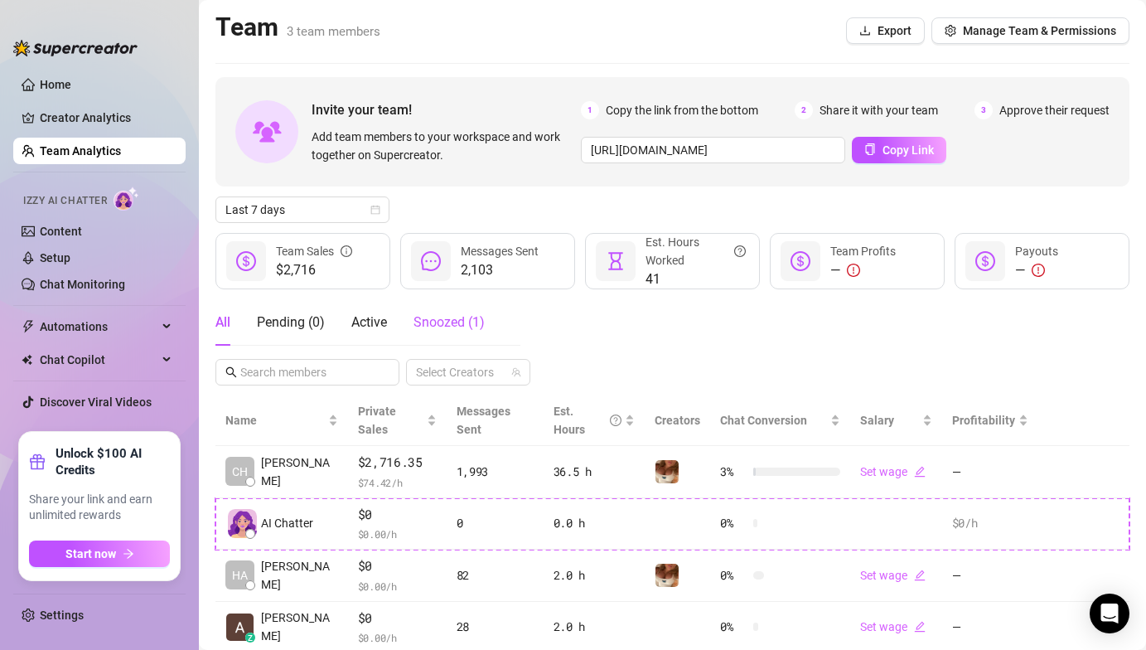
click at [468, 331] on div "Snoozed ( 1 )" at bounding box center [448, 322] width 71 height 20
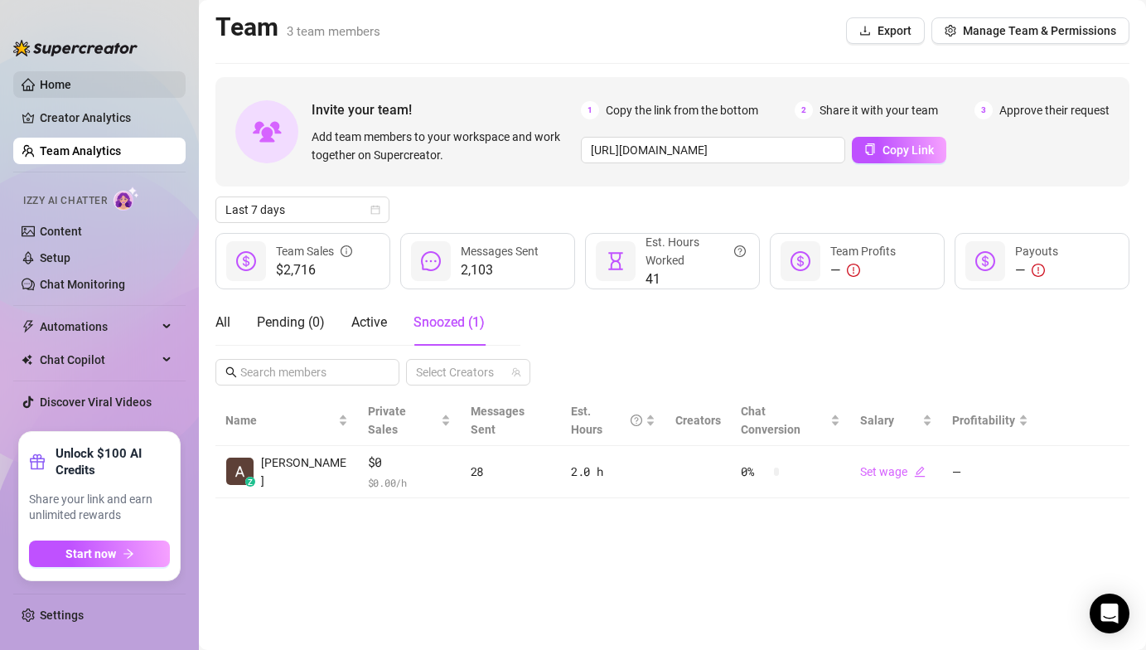
click at [61, 82] on link "Home" at bounding box center [55, 84] width 31 height 13
